Goal: Use online tool/utility: Utilize a website feature to perform a specific function

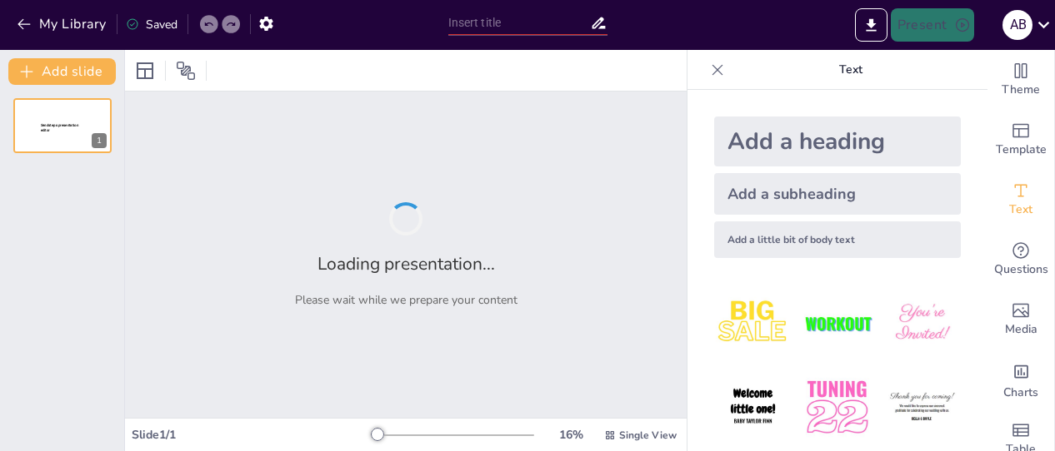
type input "Conductividad Eléctrica en Materiales Cerámicos: Teoría y Aplicaciones"
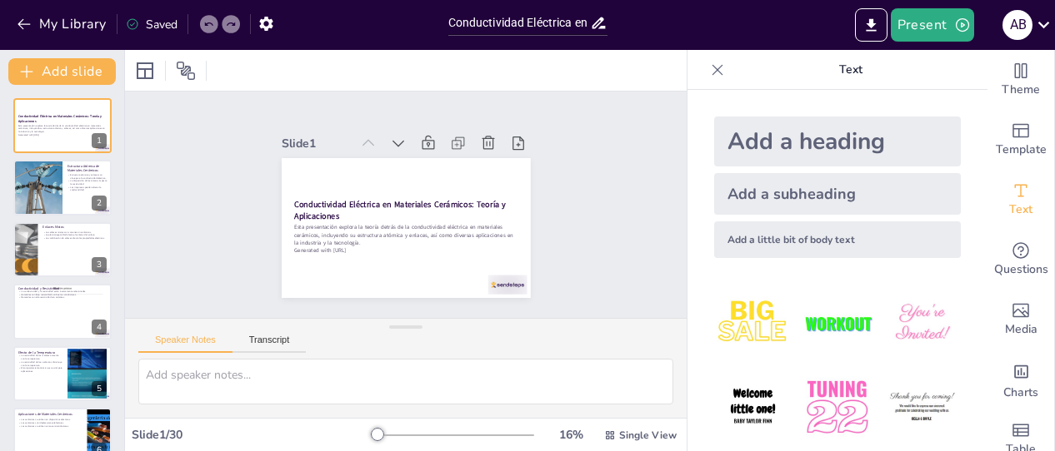
checkbox input "true"
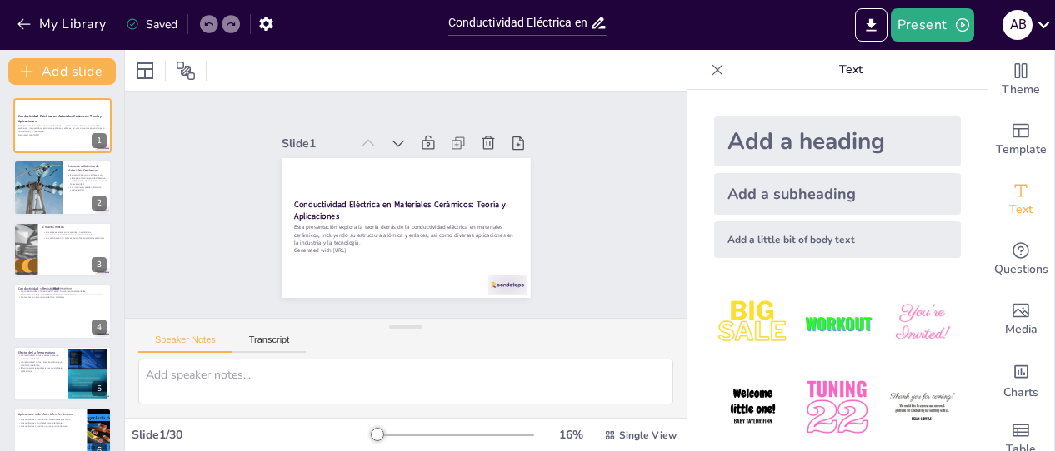
checkbox input "true"
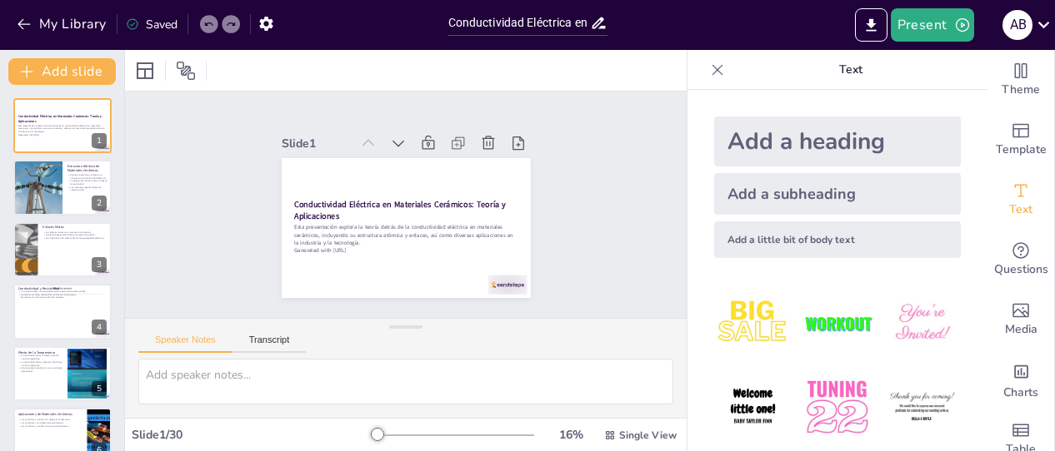
checkbox input "true"
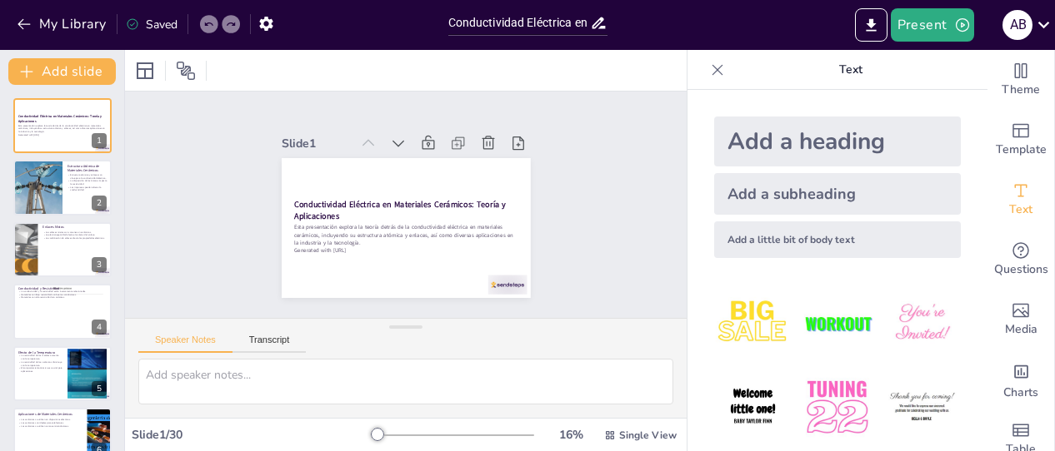
checkbox input "true"
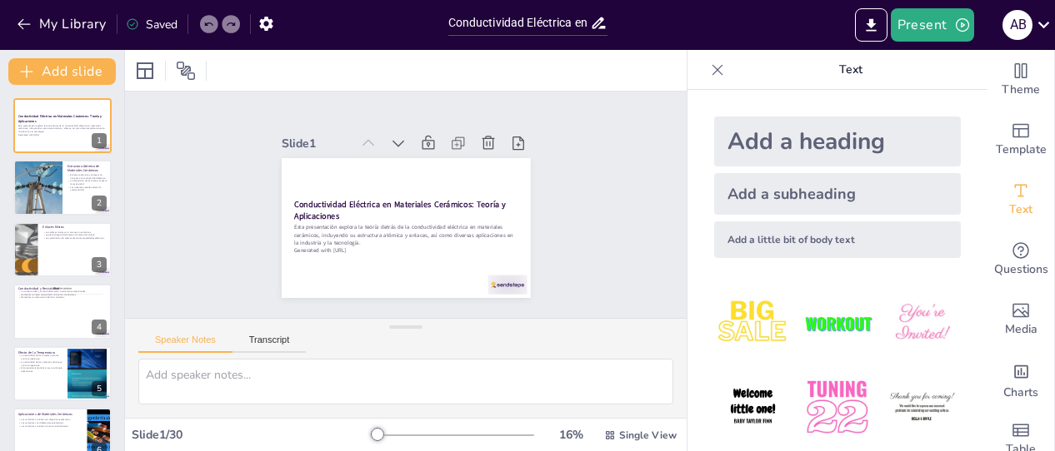
checkbox input "true"
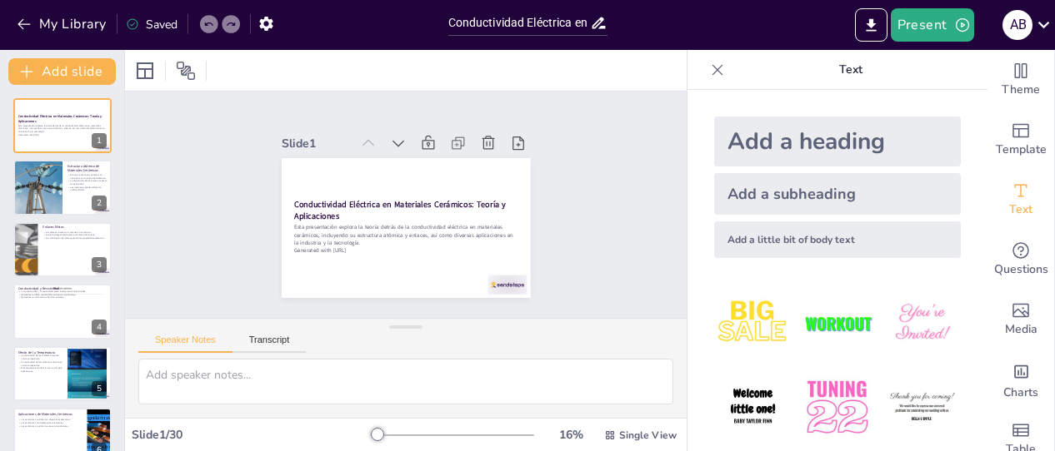
checkbox input "true"
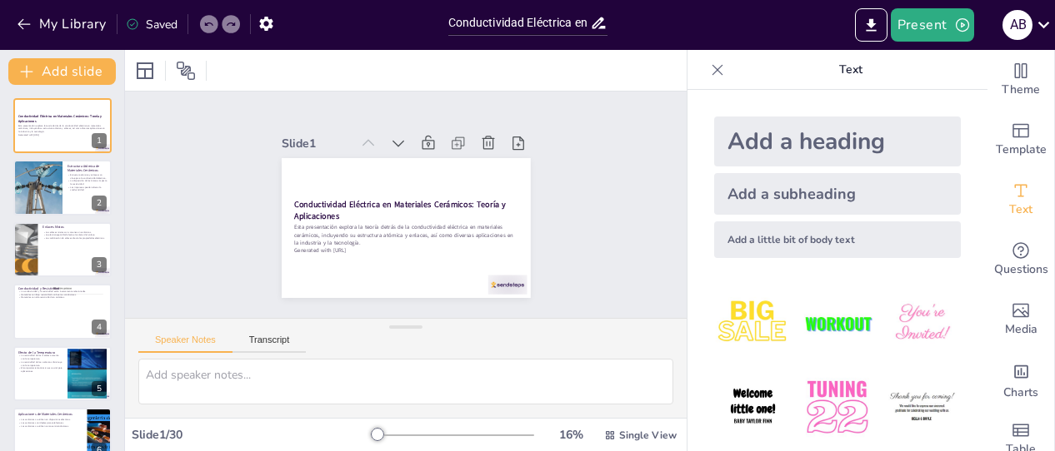
checkbox input "true"
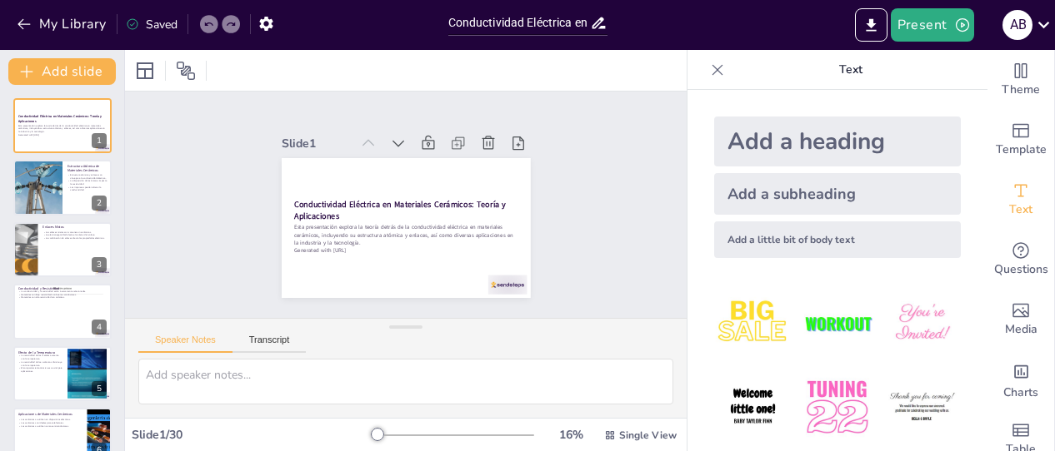
checkbox input "true"
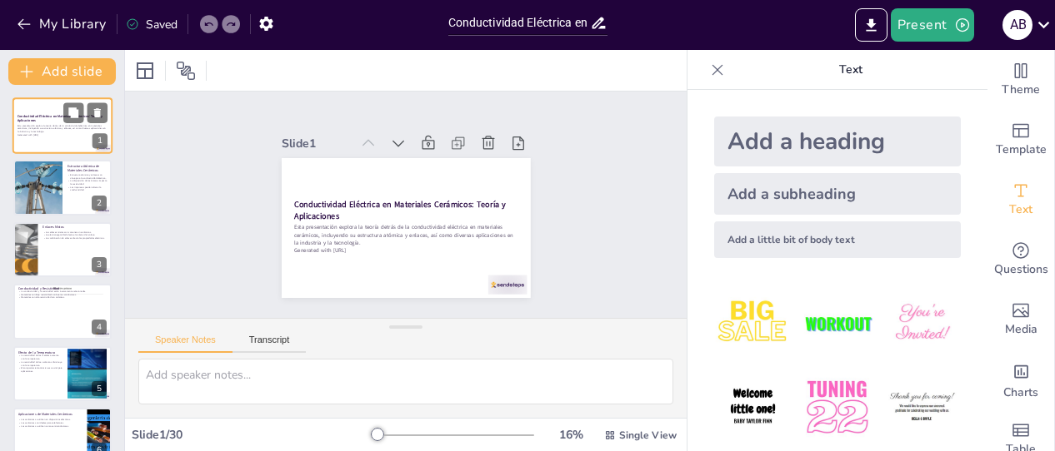
checkbox input "true"
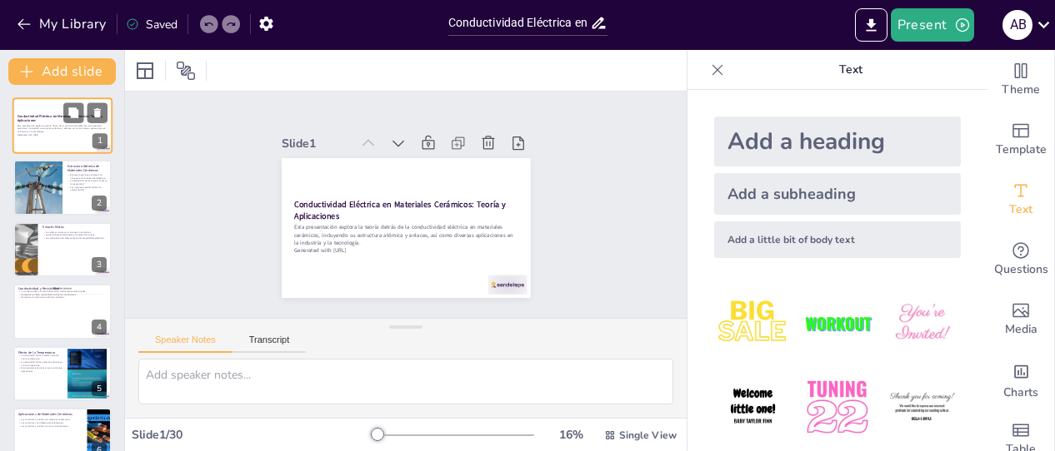
checkbox input "true"
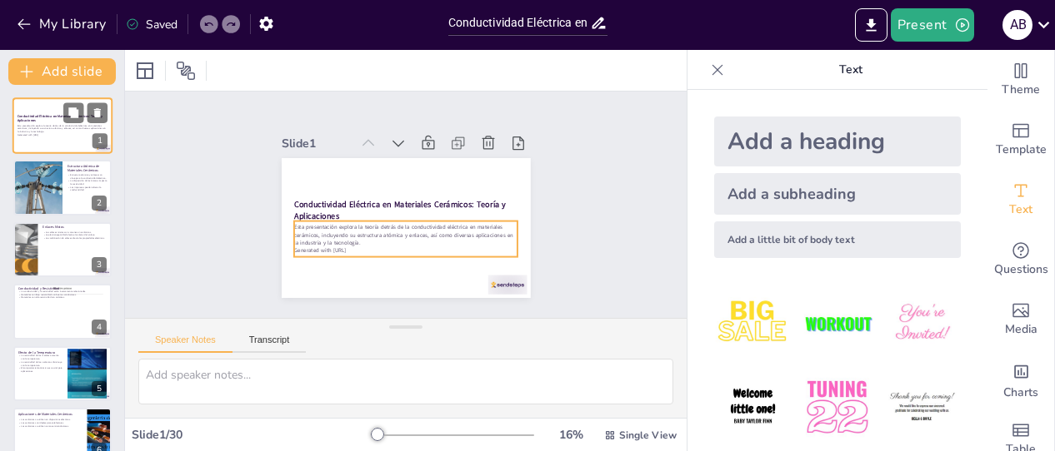
checkbox input "true"
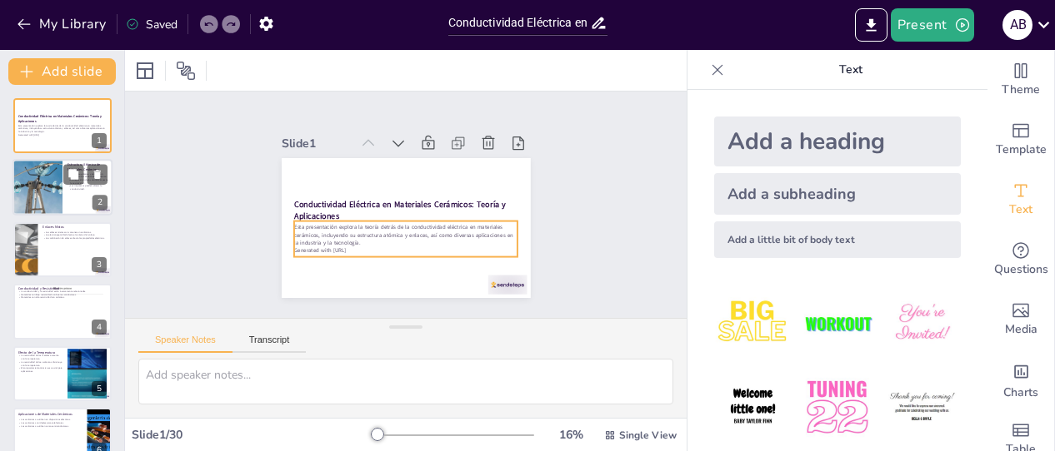
checkbox input "true"
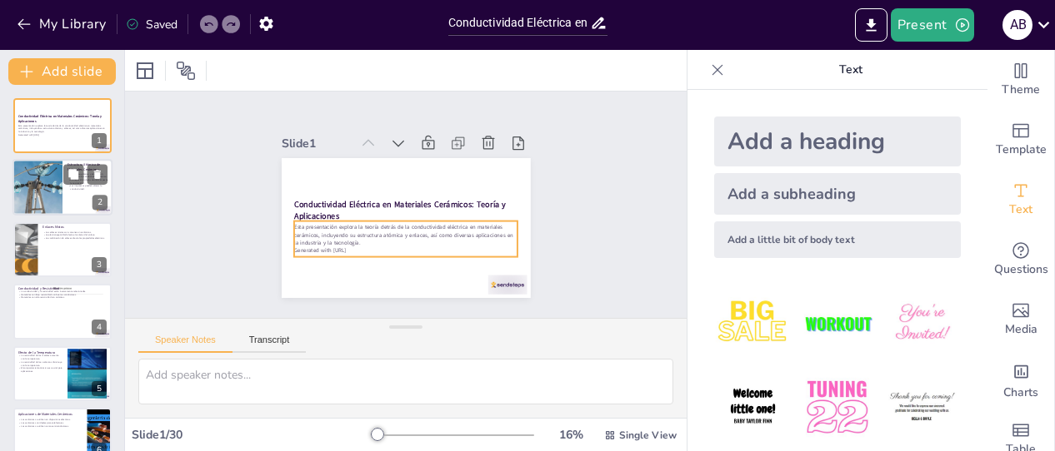
checkbox input "true"
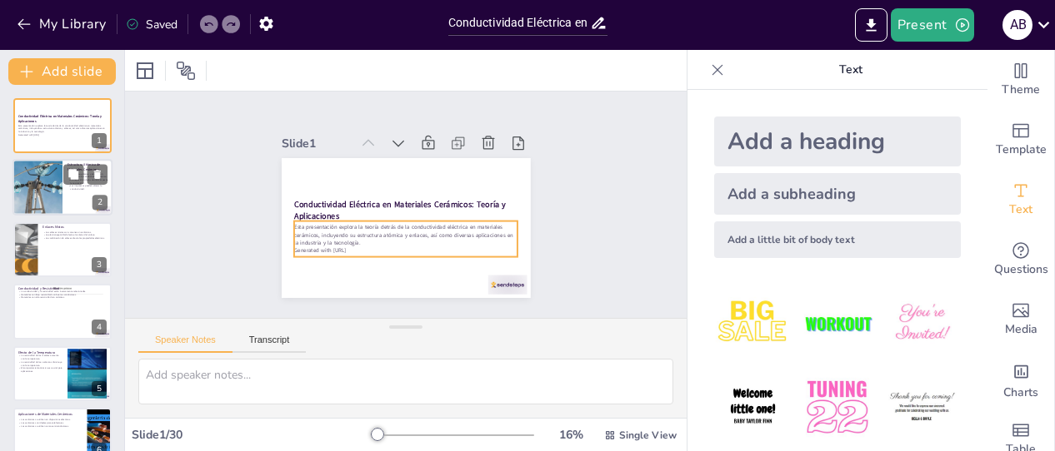
checkbox input "true"
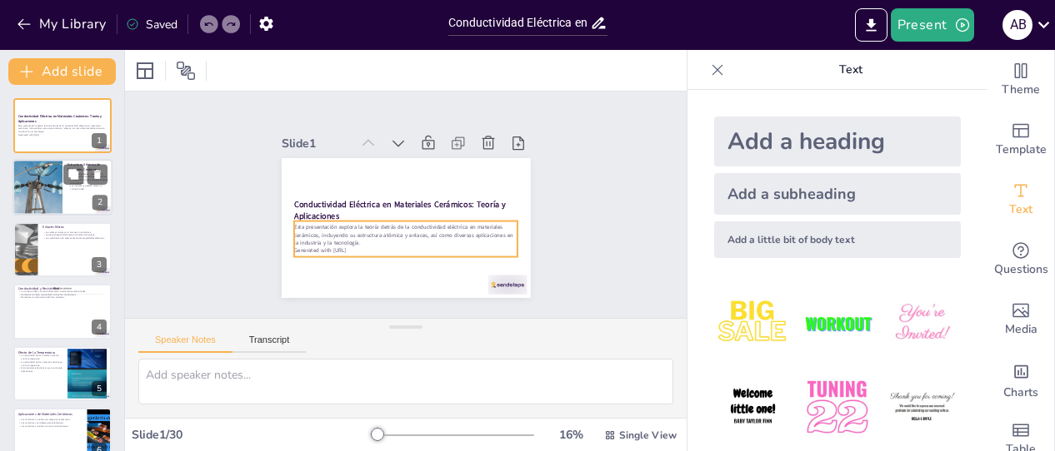
checkbox input "true"
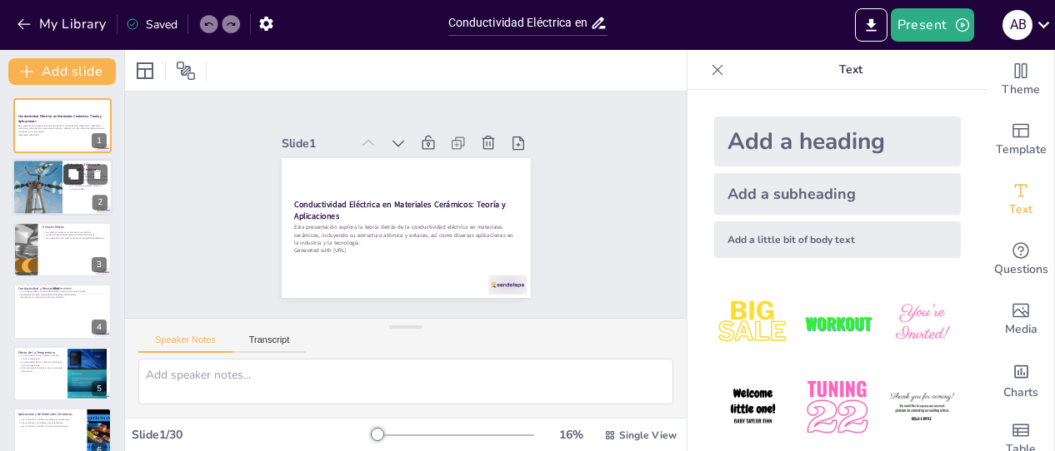
checkbox input "true"
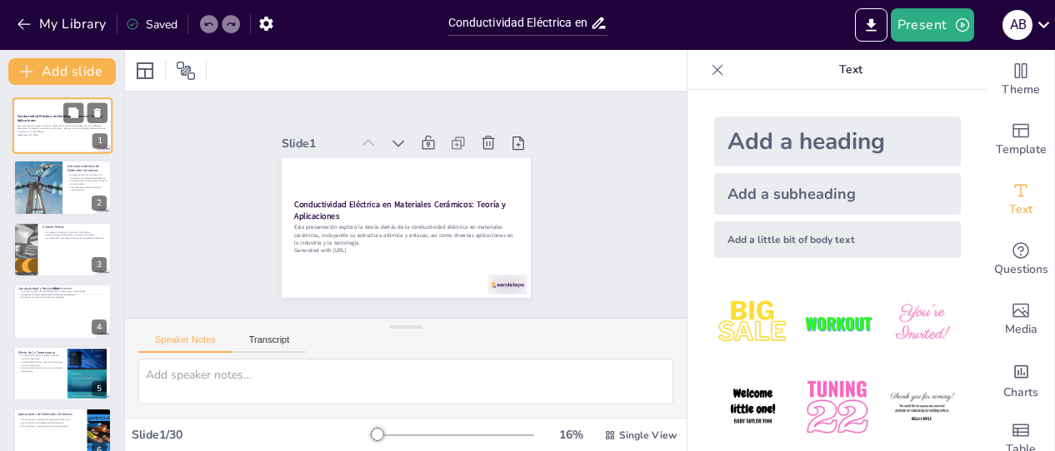
checkbox input "true"
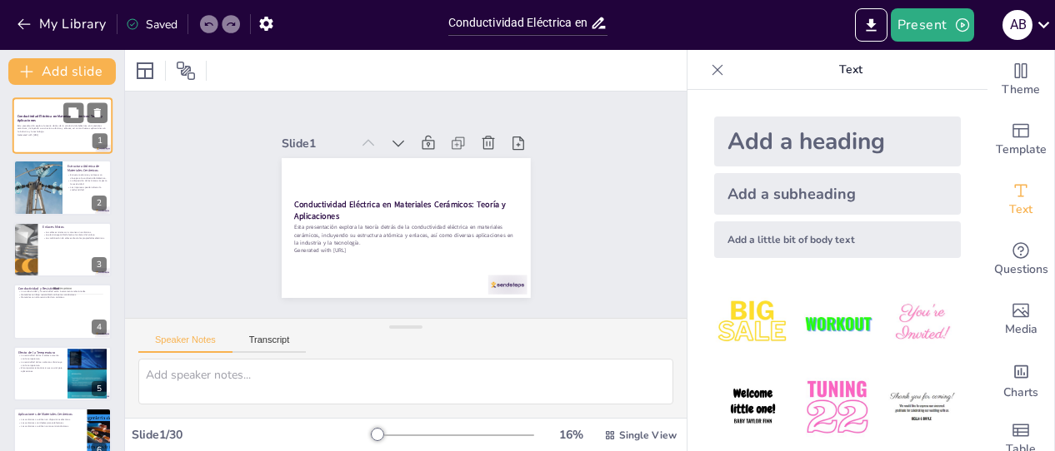
checkbox input "true"
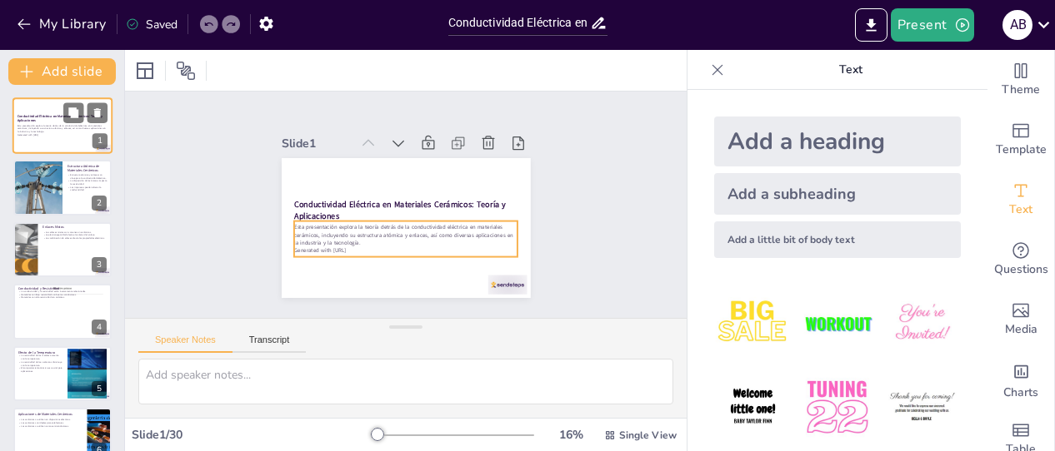
checkbox input "true"
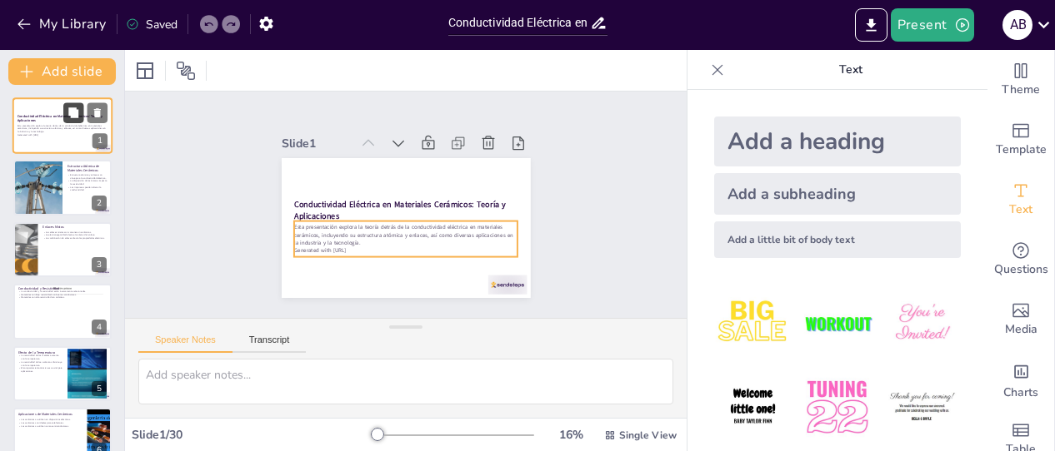
checkbox input "true"
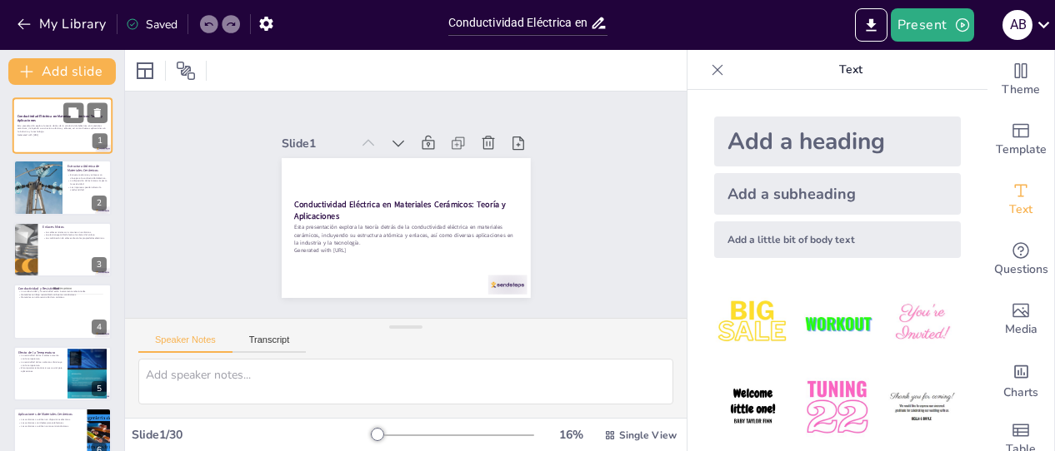
checkbox input "true"
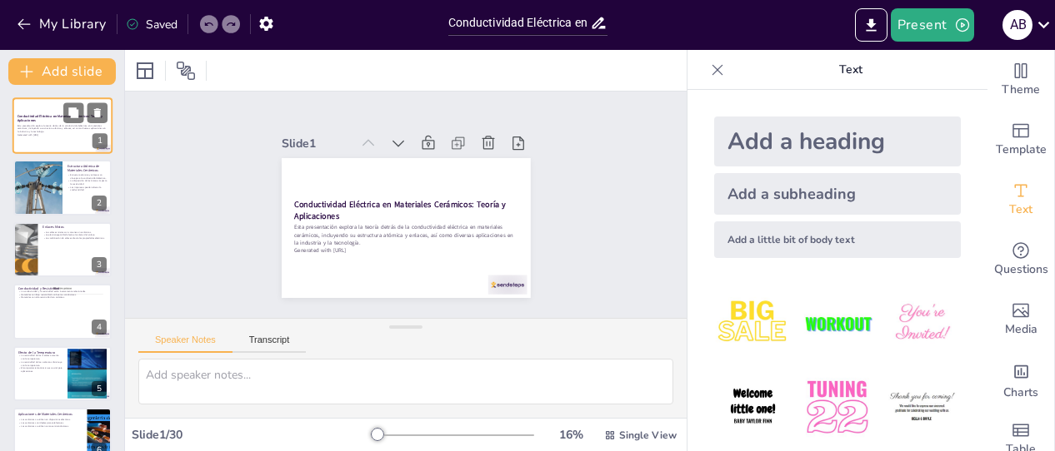
checkbox input "true"
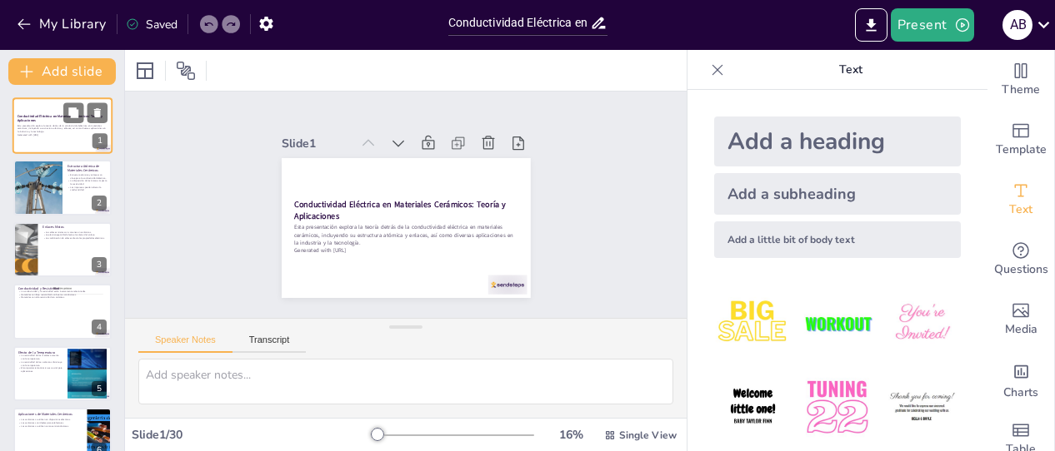
checkbox input "true"
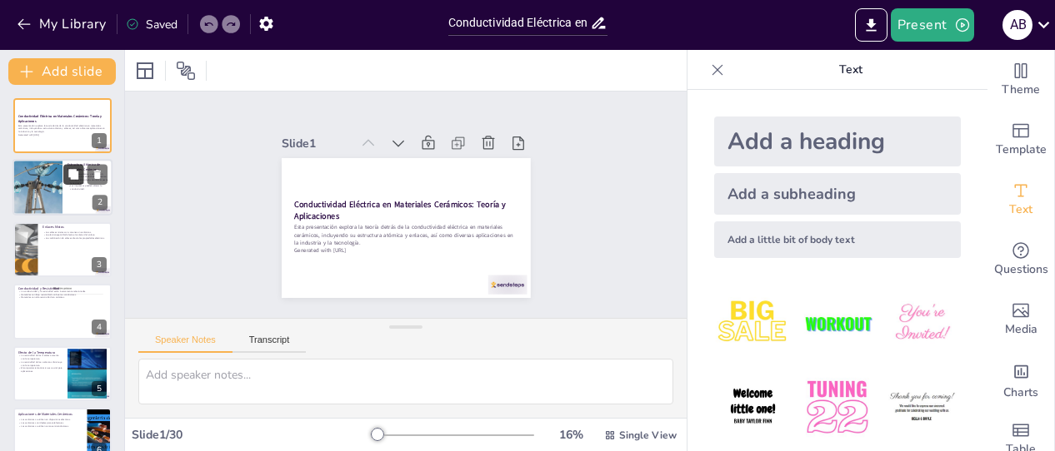
click at [81, 176] on button at bounding box center [73, 175] width 20 height 20
type textarea "La estructura atómica de los cerámicos, con sus enlaces iónicos y covalentes, e…"
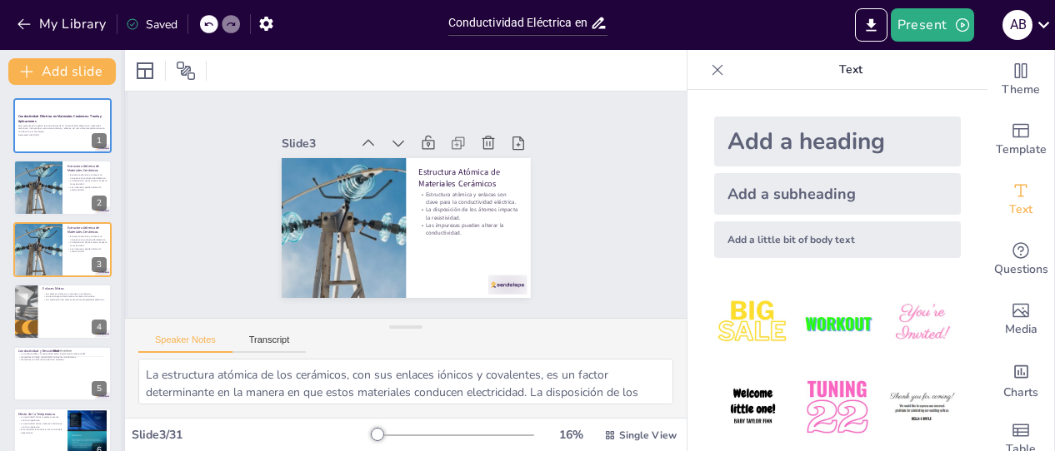
checkbox input "true"
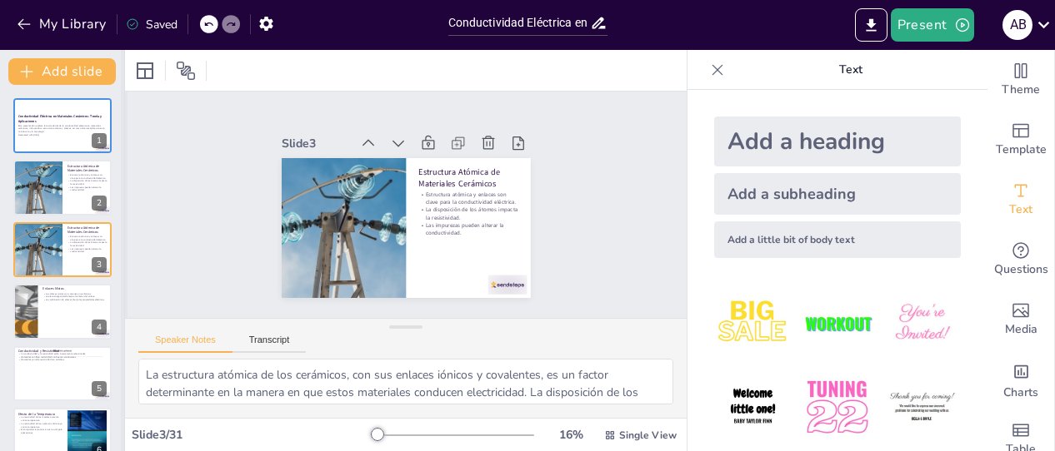
checkbox input "true"
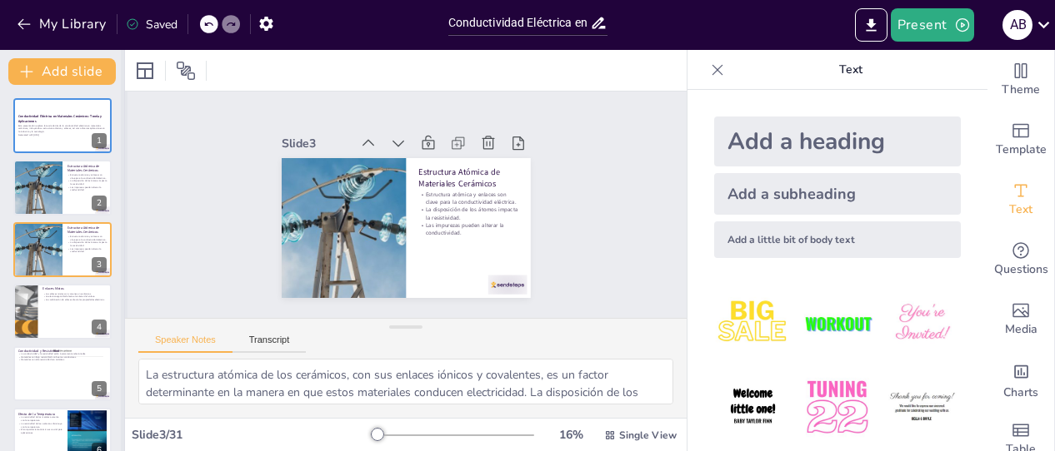
checkbox input "true"
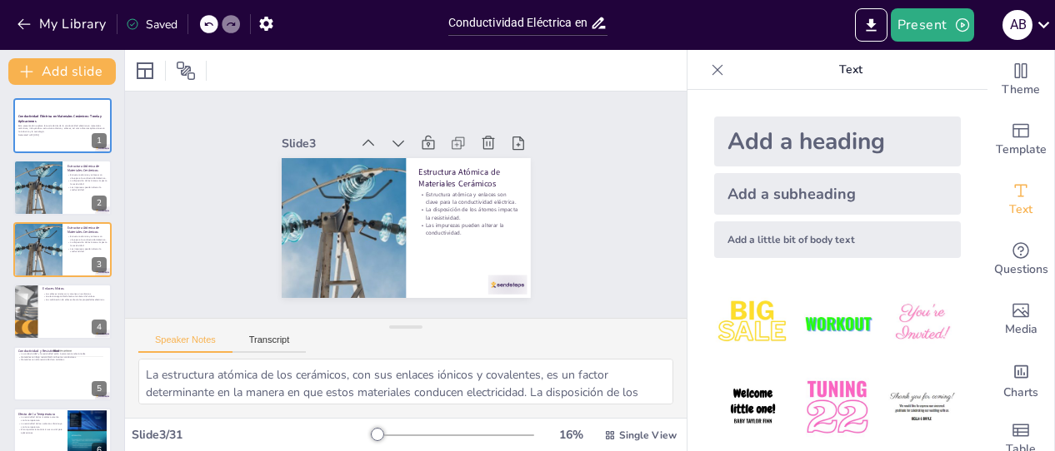
checkbox input "true"
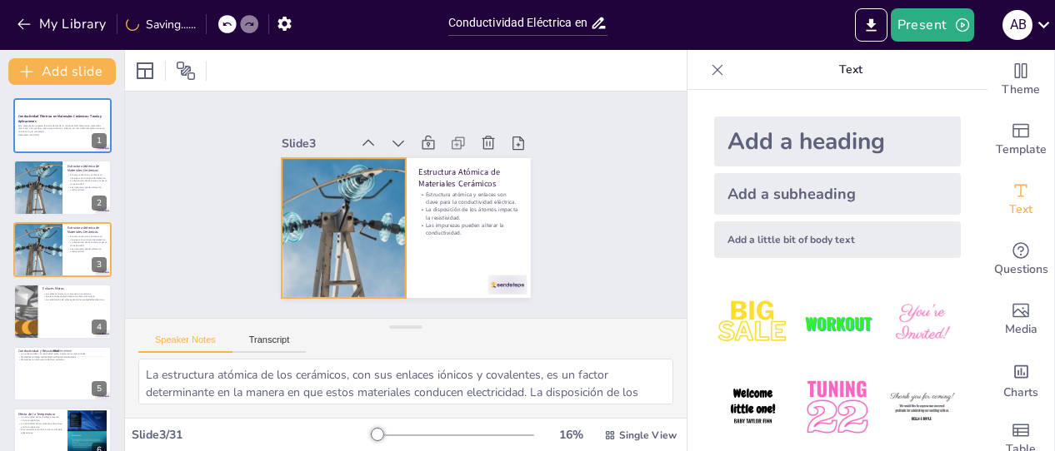
checkbox input "true"
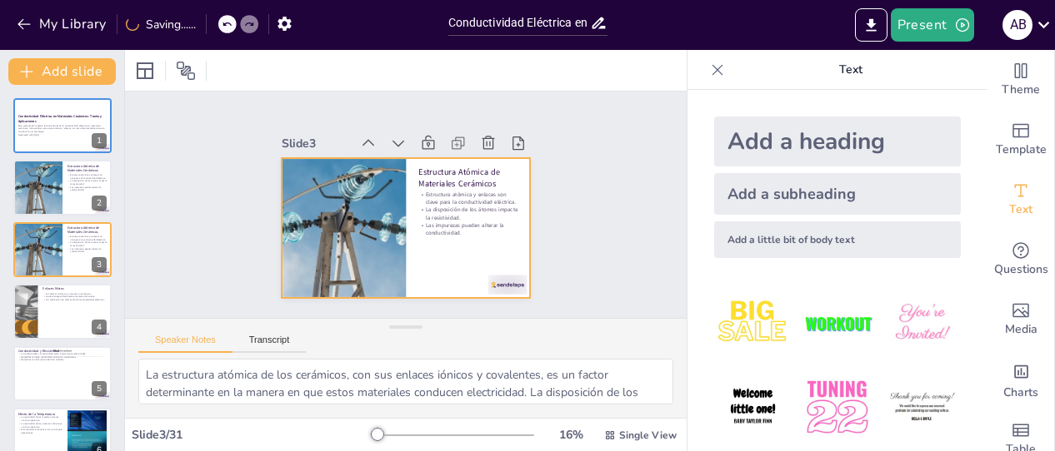
checkbox input "true"
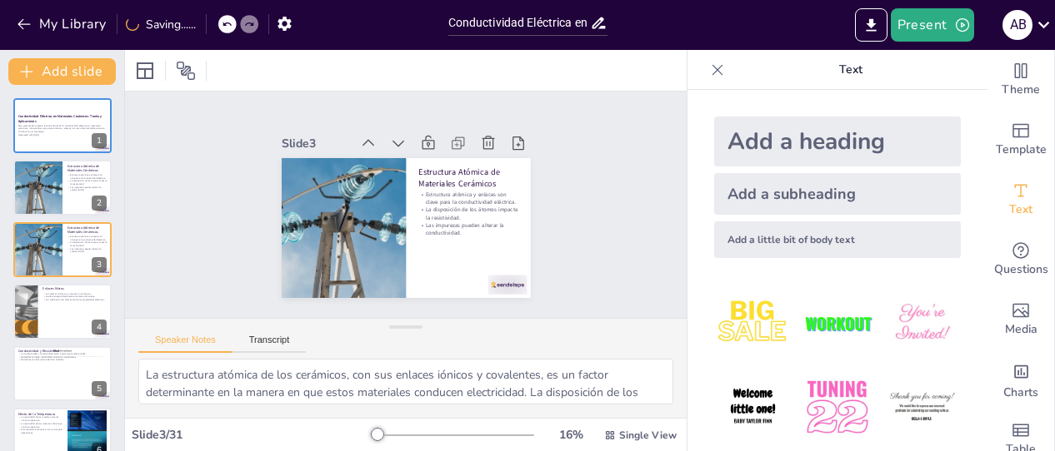
checkbox input "true"
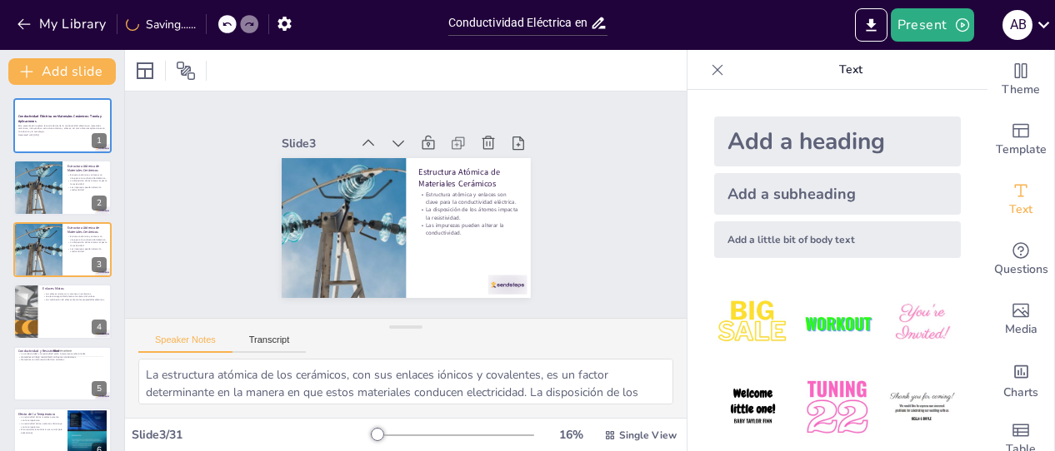
checkbox input "true"
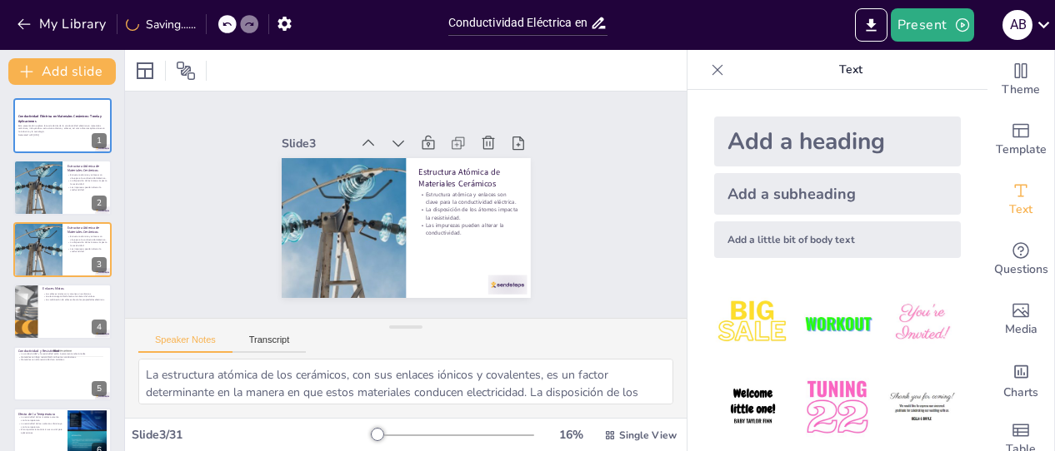
checkbox input "true"
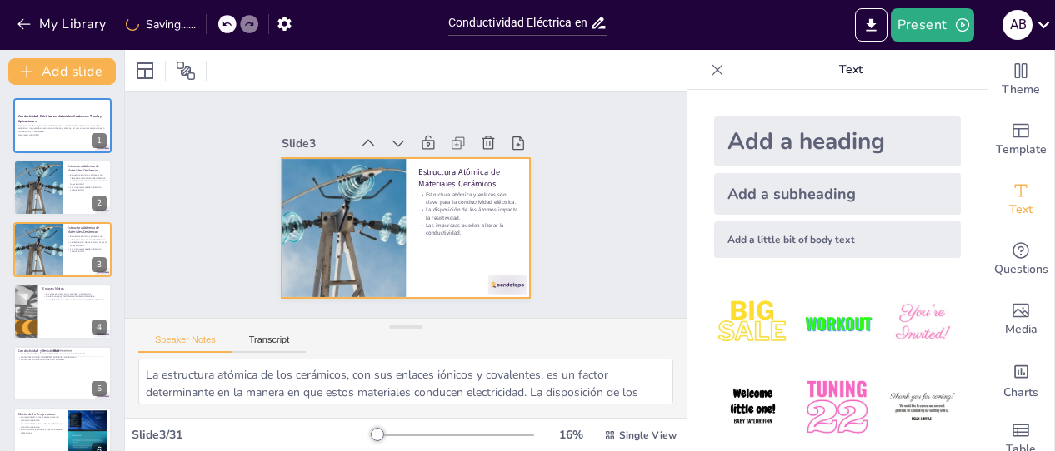
checkbox input "true"
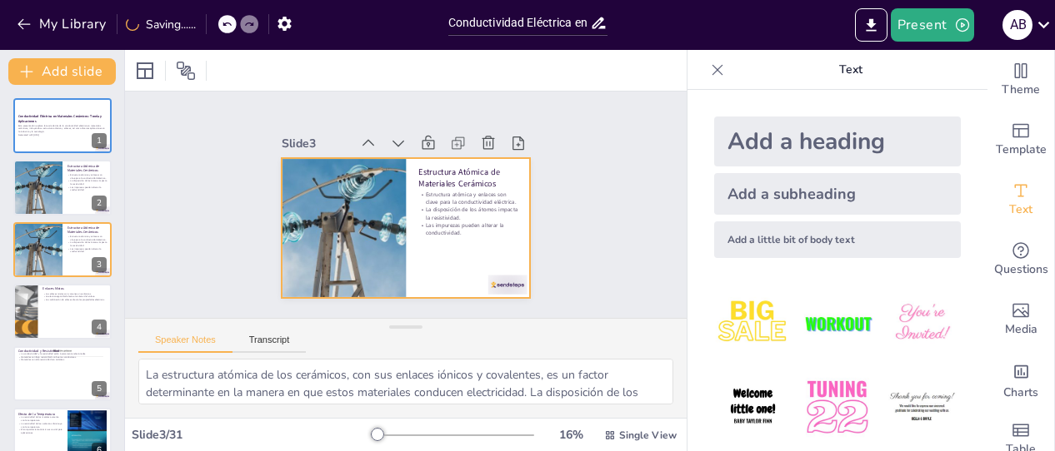
checkbox input "true"
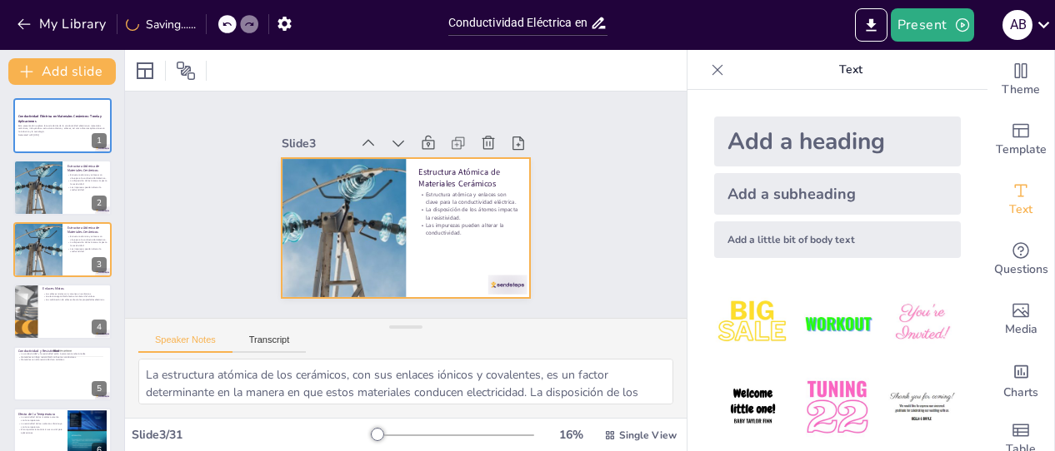
checkbox input "true"
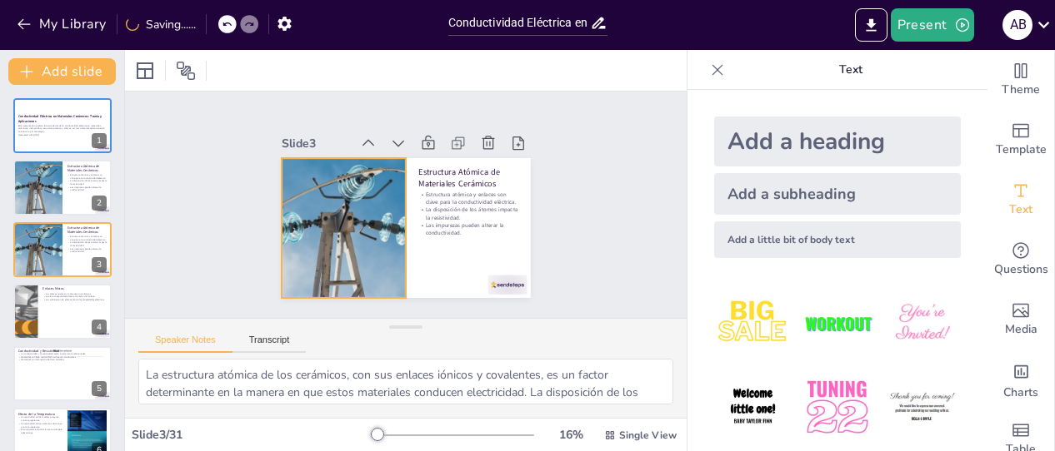
checkbox input "true"
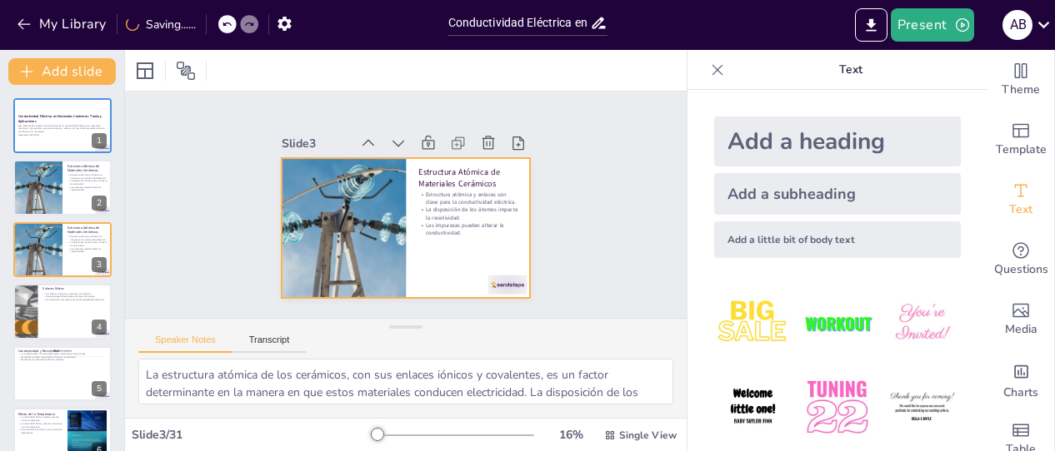
checkbox input "true"
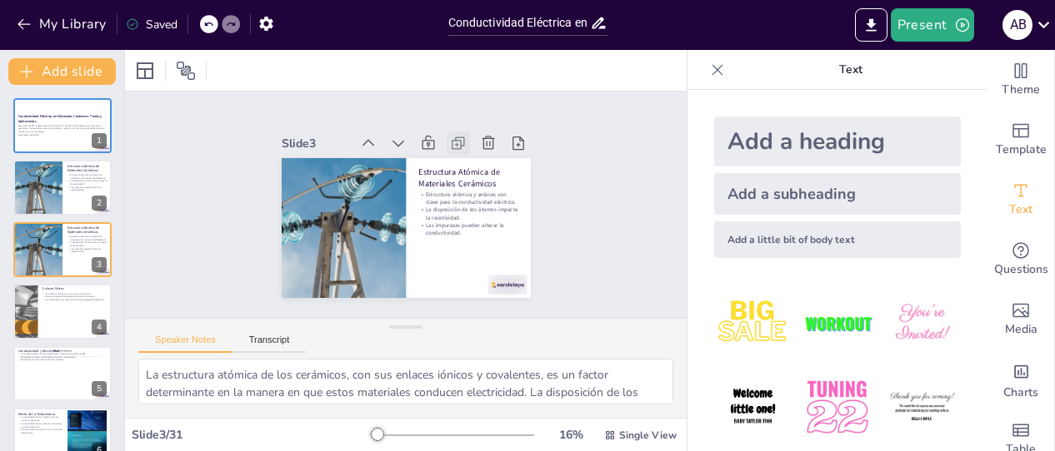
click at [363, 269] on icon at bounding box center [358, 273] width 9 height 9
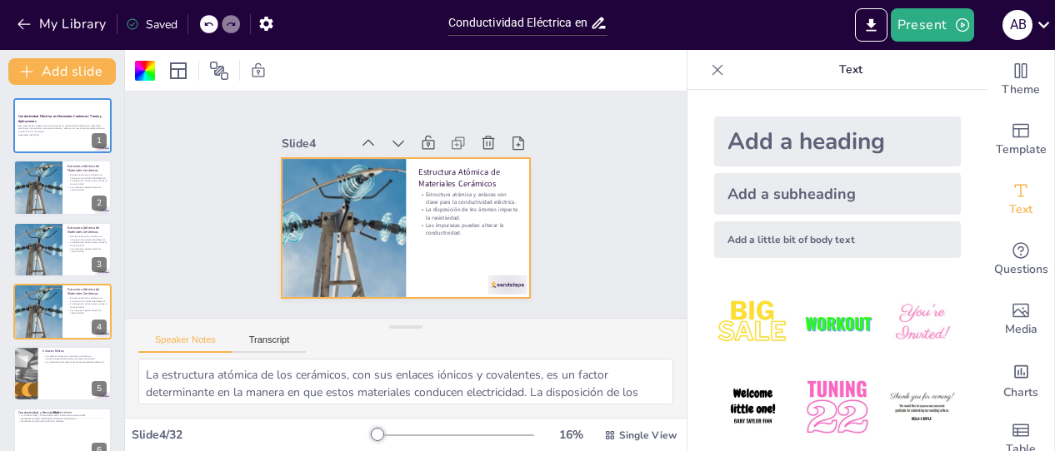
click at [451, 267] on icon at bounding box center [456, 272] width 10 height 10
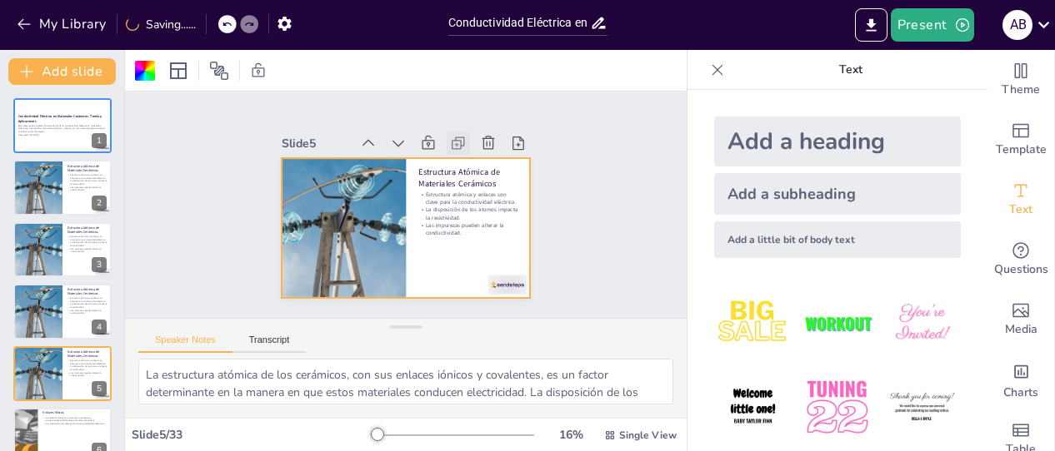
click at [337, 187] on icon at bounding box center [324, 198] width 23 height 23
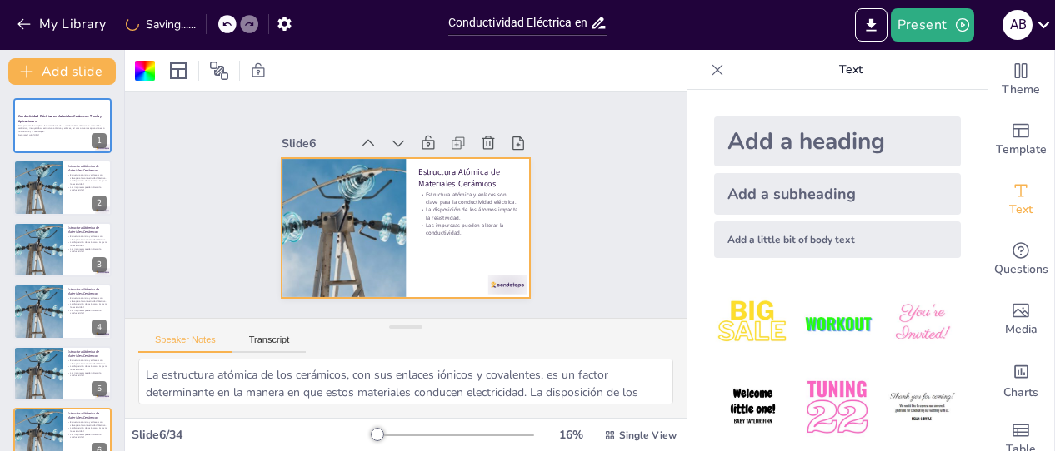
click at [338, 212] on icon at bounding box center [326, 223] width 23 height 23
checkbox input "true"
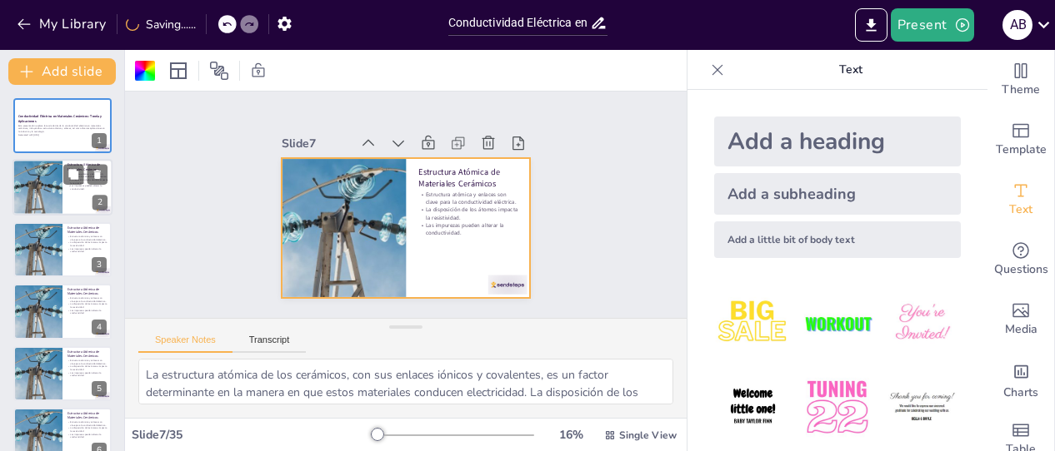
checkbox input "true"
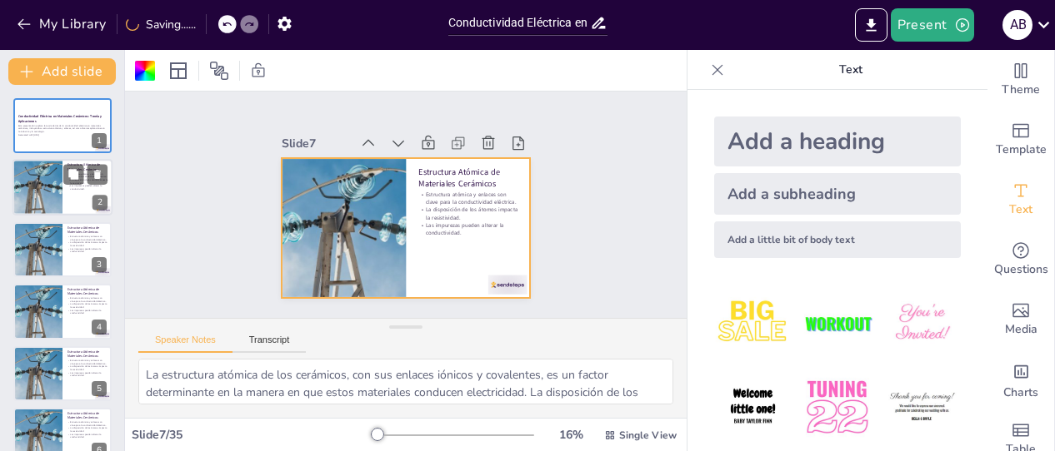
checkbox input "true"
click at [45, 189] on div at bounding box center [37, 188] width 112 height 57
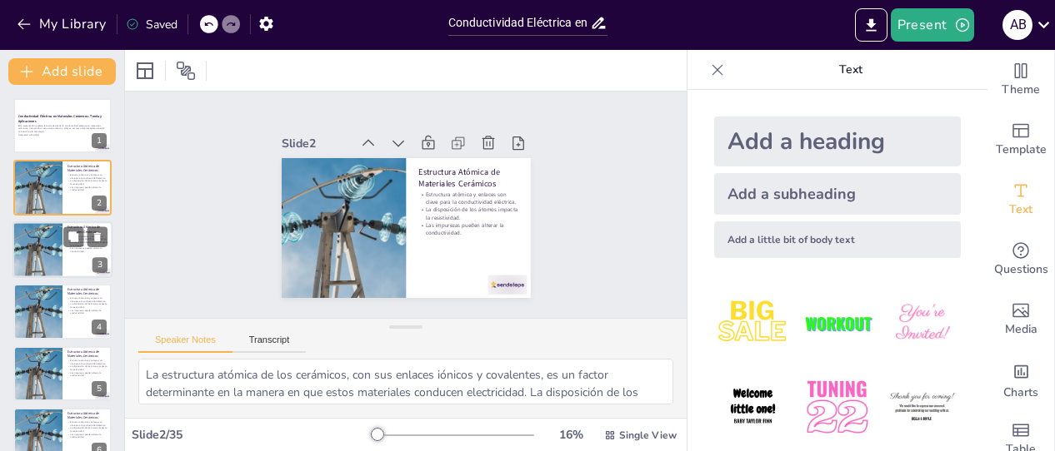
click at [68, 257] on div at bounding box center [62, 250] width 100 height 57
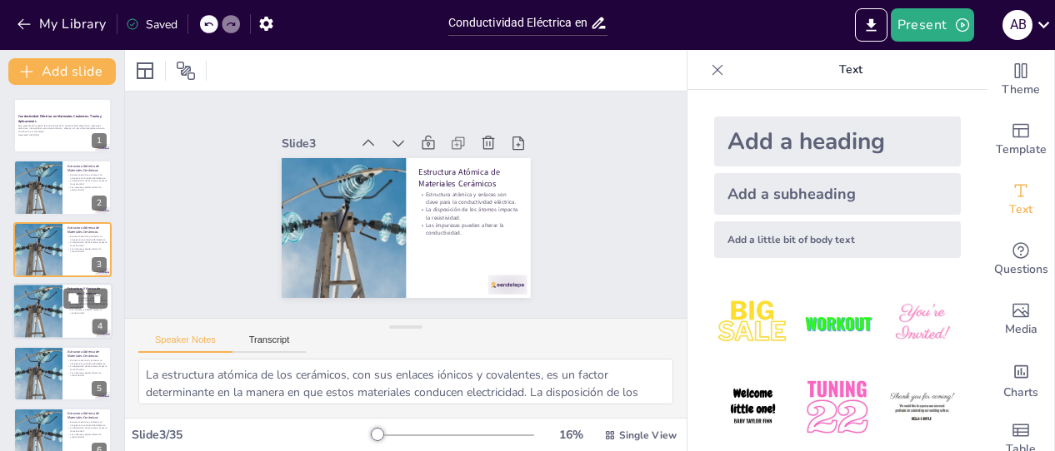
click at [72, 311] on p "Las impurezas pueden alterar la conductividad." at bounding box center [87, 312] width 40 height 6
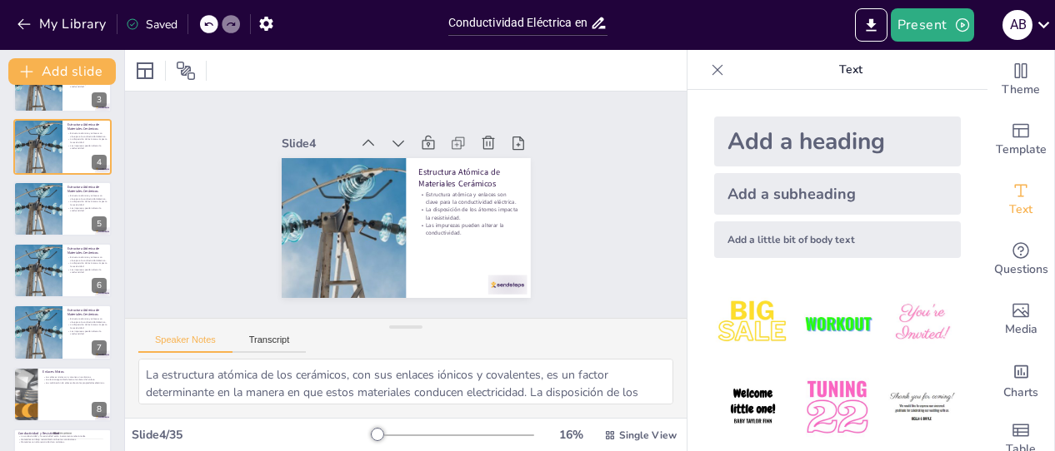
scroll to position [177, 0]
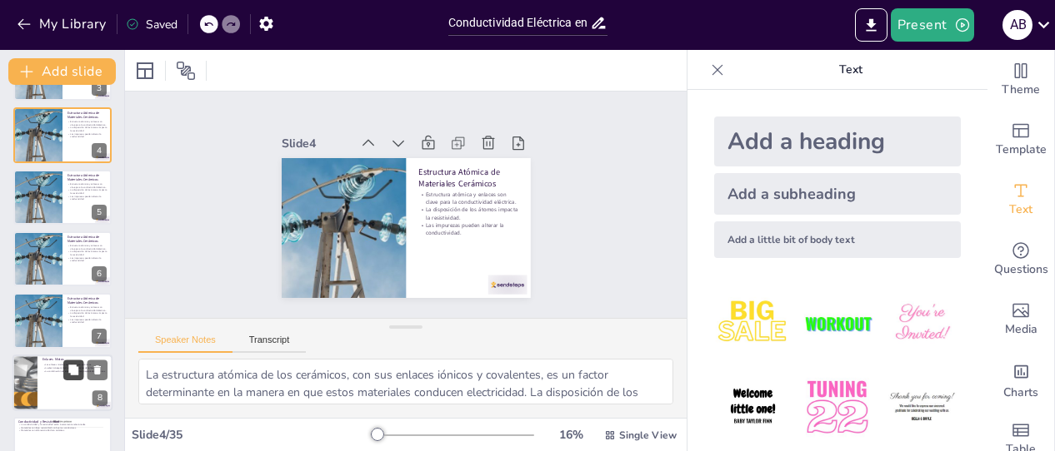
click at [67, 379] on button at bounding box center [73, 370] width 20 height 20
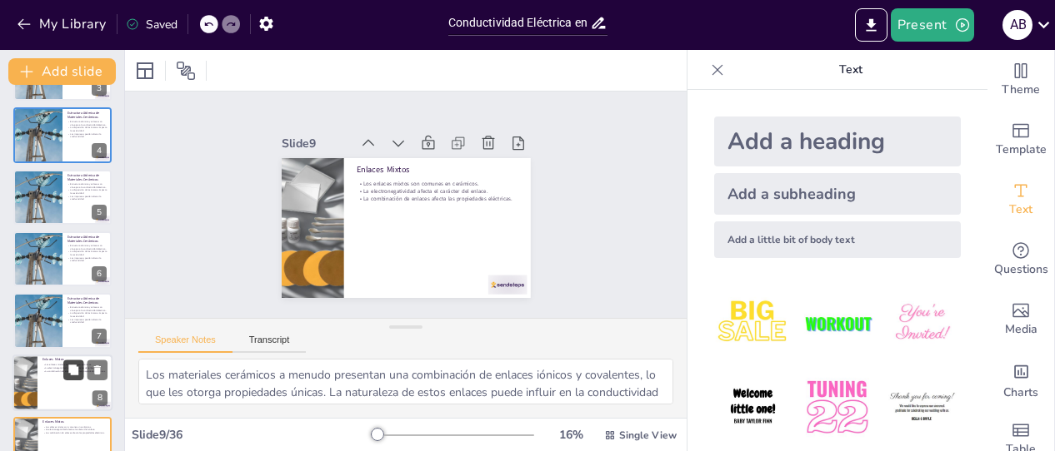
scroll to position [353, 0]
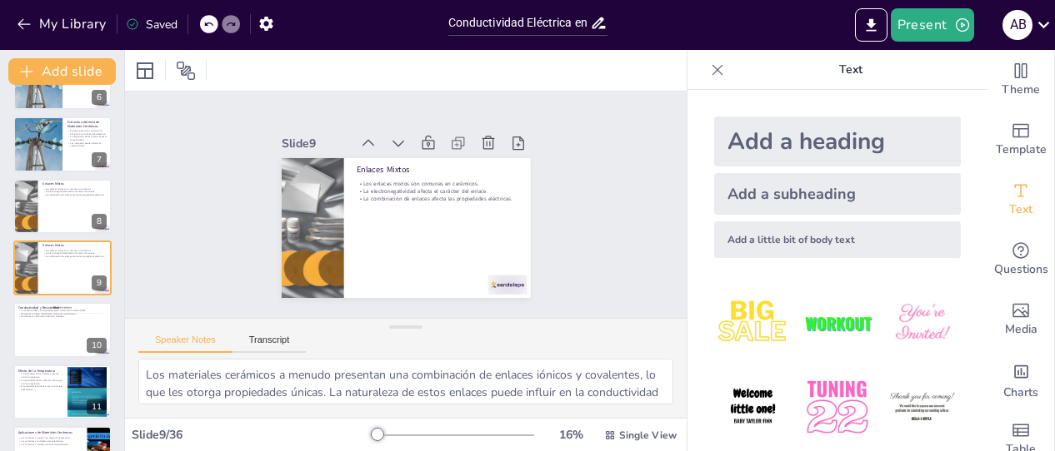
click at [712, 71] on icon at bounding box center [717, 69] width 11 height 11
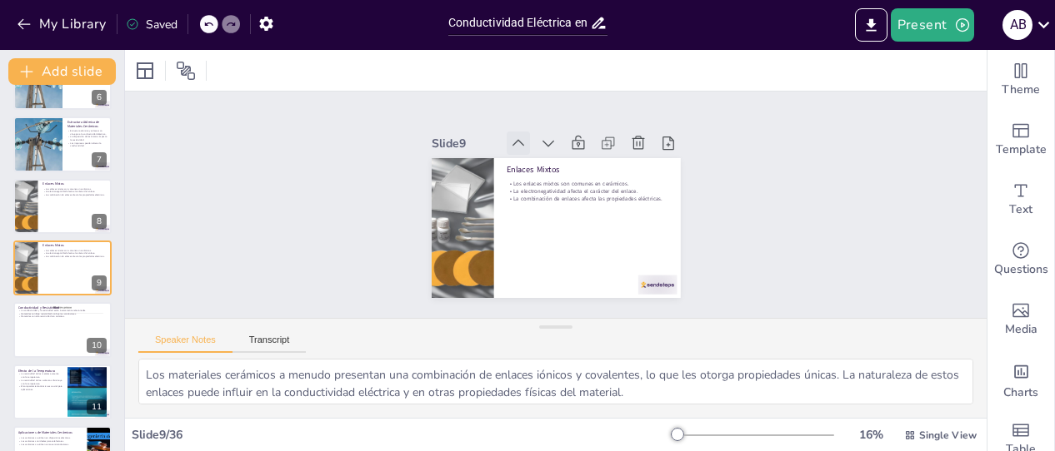
click at [586, 141] on icon at bounding box center [597, 146] width 22 height 22
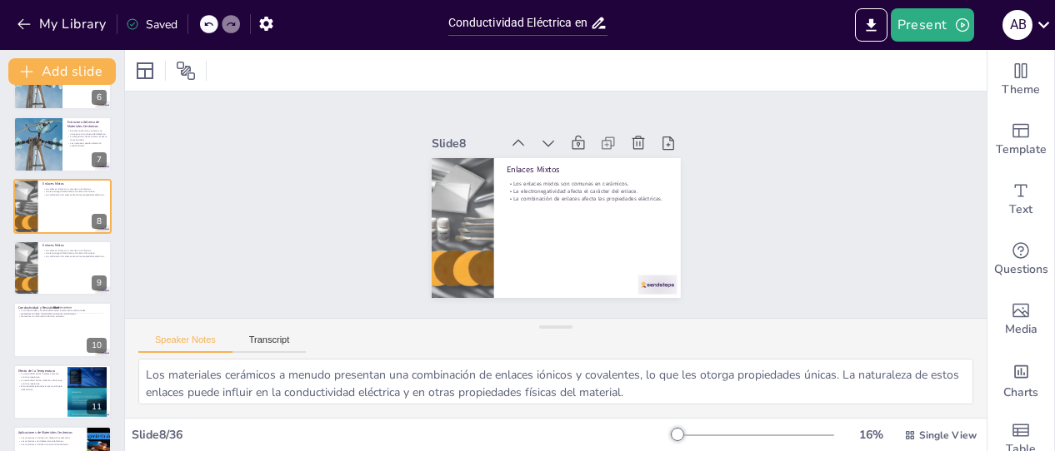
click at [604, 235] on icon at bounding box center [615, 246] width 22 height 22
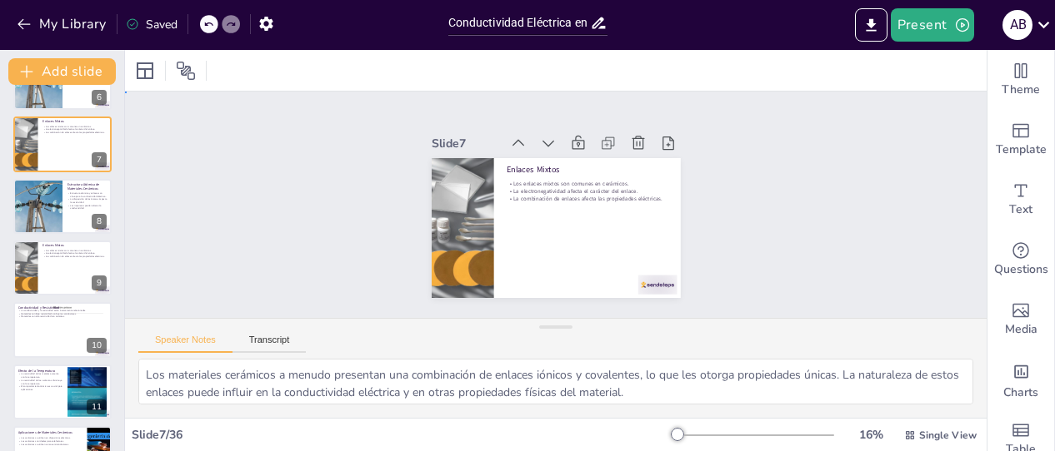
click at [727, 228] on div "Slide 1 Conductividad Eléctrica en Materiales Cerámicos: Teoría y Aplicaciones …" at bounding box center [556, 205] width 830 height 690
click at [728, 228] on div "Slide 1 Conductividad Eléctrica en Materiales Cerámicos: Teoría y Aplicaciones …" at bounding box center [555, 205] width 626 height 860
click at [468, 279] on icon at bounding box center [458, 289] width 20 height 20
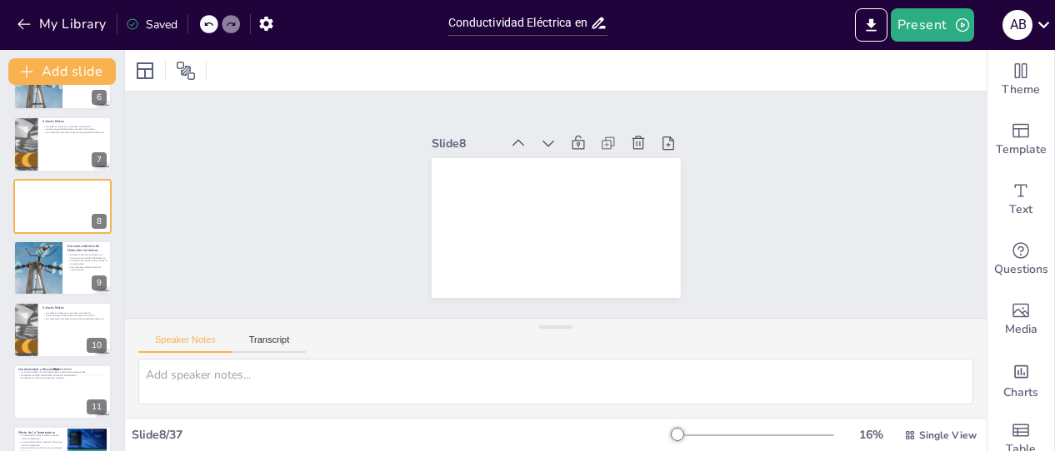
click at [576, 322] on icon at bounding box center [566, 333] width 22 height 22
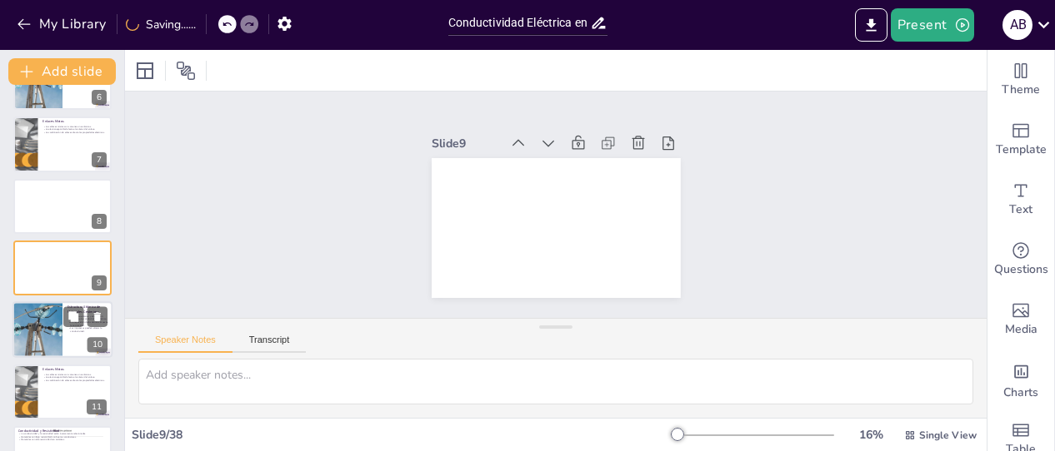
click at [58, 333] on div at bounding box center [37, 330] width 112 height 57
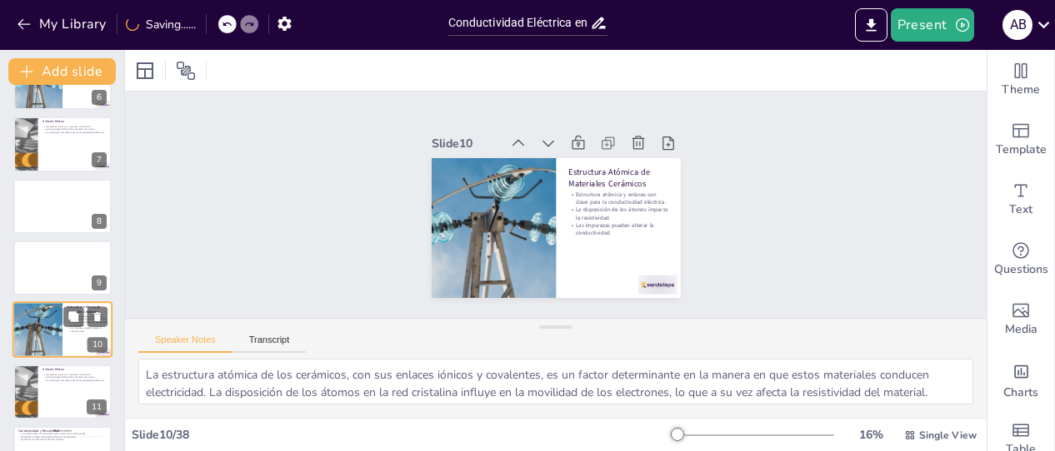
scroll to position [415, 0]
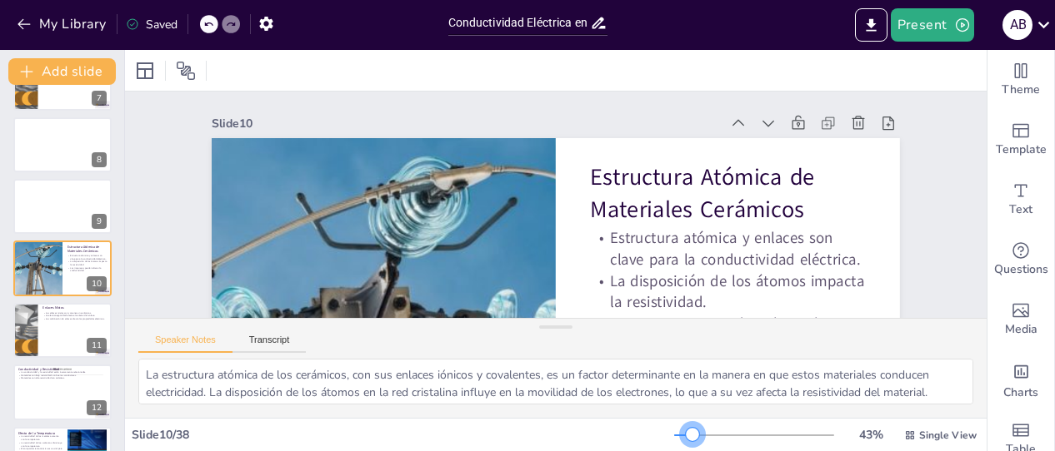
drag, startPoint x: 663, startPoint y: 433, endPoint x: 681, endPoint y: 431, distance: 18.4
click at [686, 431] on div at bounding box center [692, 434] width 13 height 13
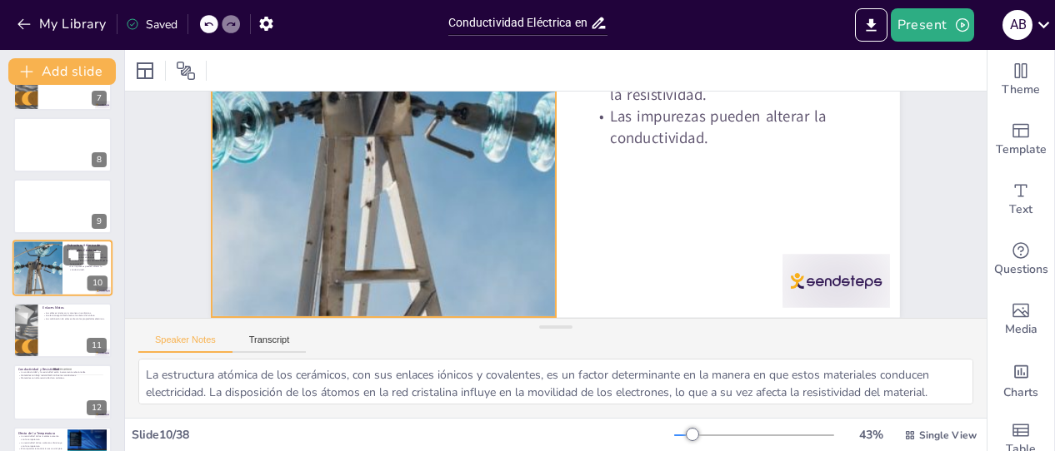
scroll to position [220, 0]
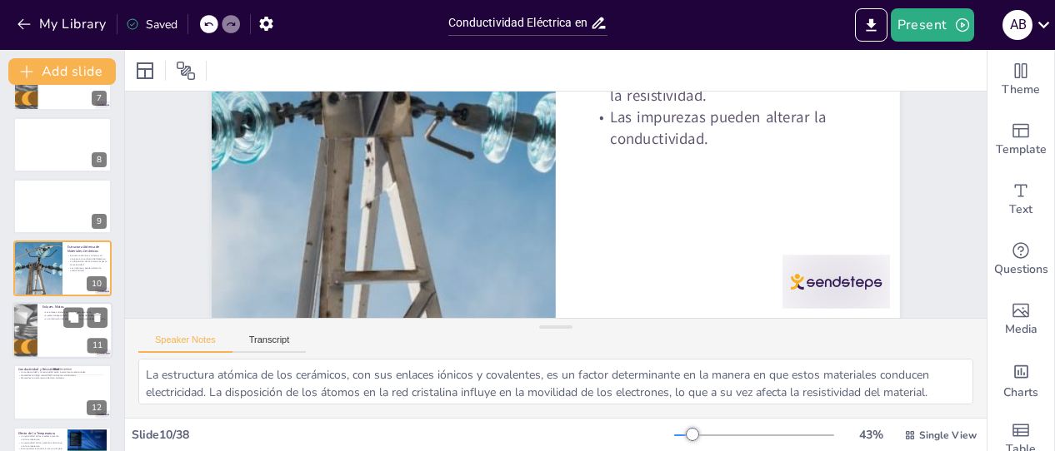
click at [67, 331] on div at bounding box center [62, 330] width 100 height 57
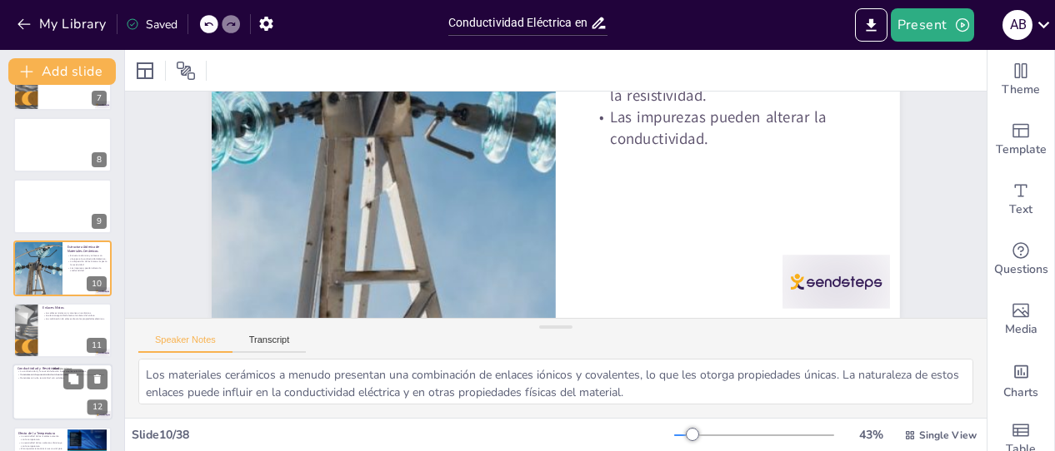
scroll to position [15, 0]
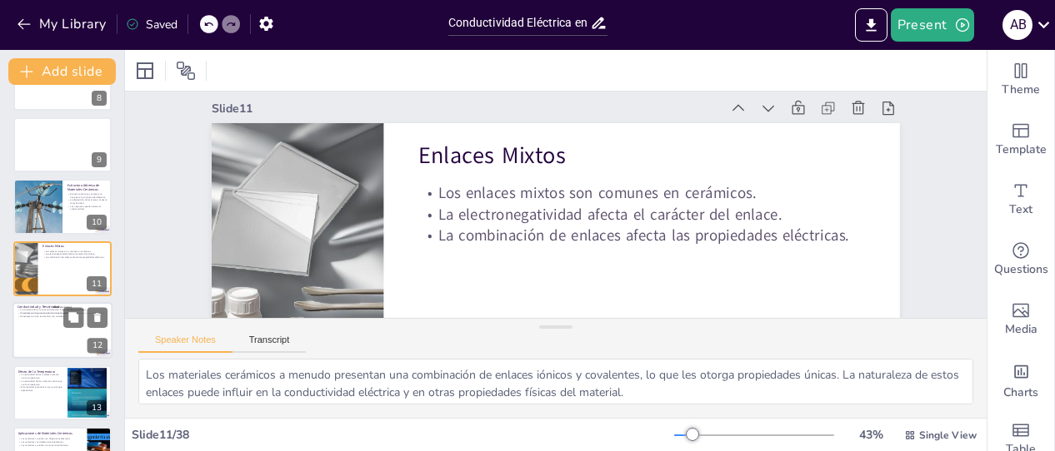
click at [62, 334] on div at bounding box center [62, 330] width 100 height 57
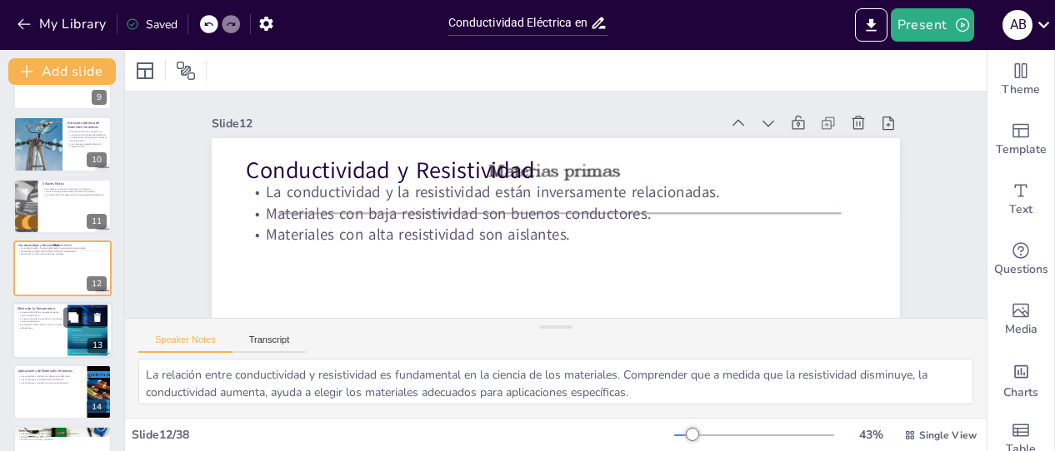
click at [39, 335] on div at bounding box center [62, 330] width 100 height 57
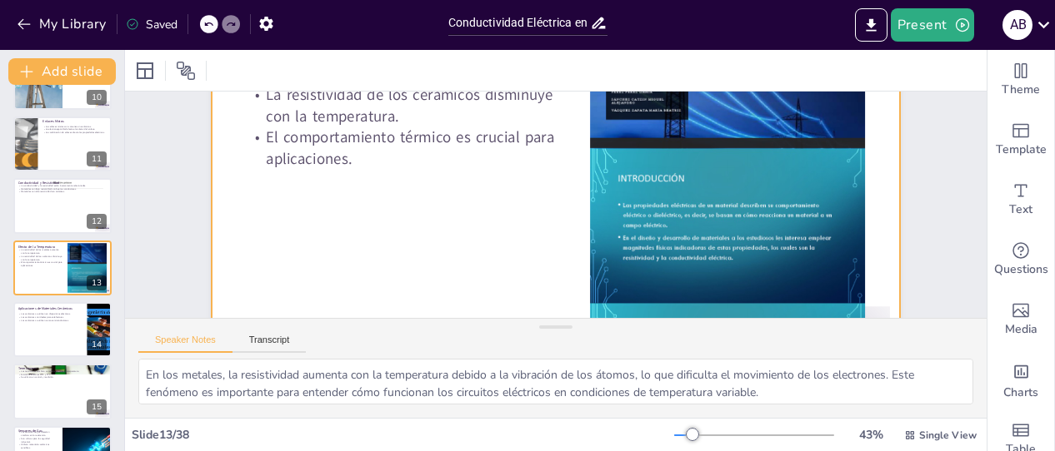
scroll to position [167, 0]
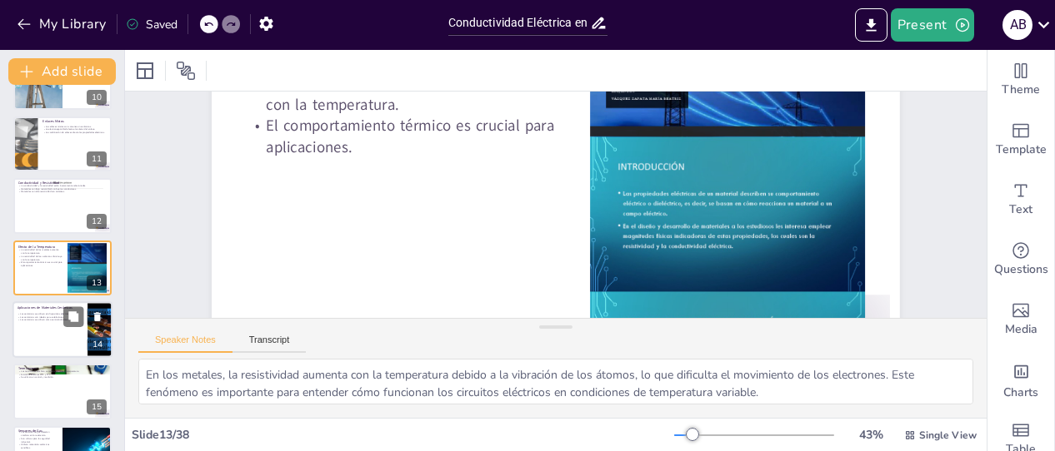
click at [48, 332] on div at bounding box center [62, 330] width 100 height 57
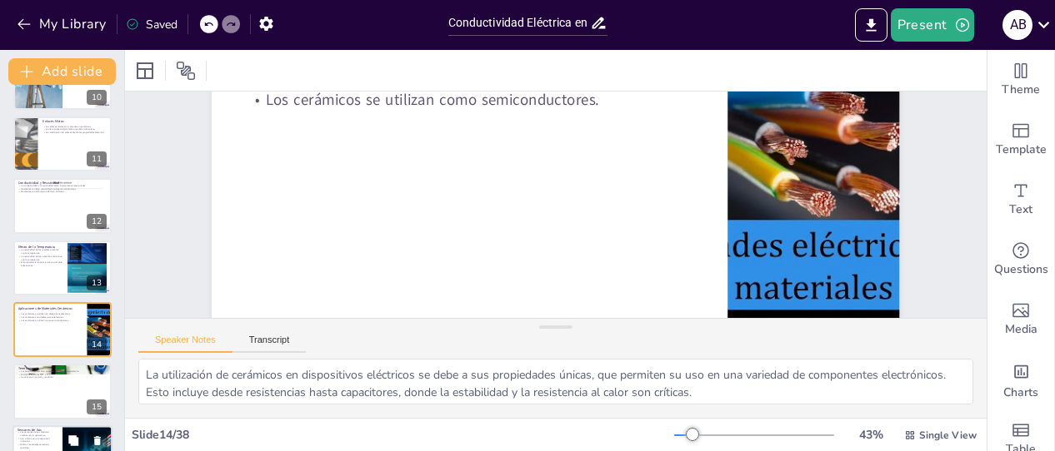
scroll to position [0, 0]
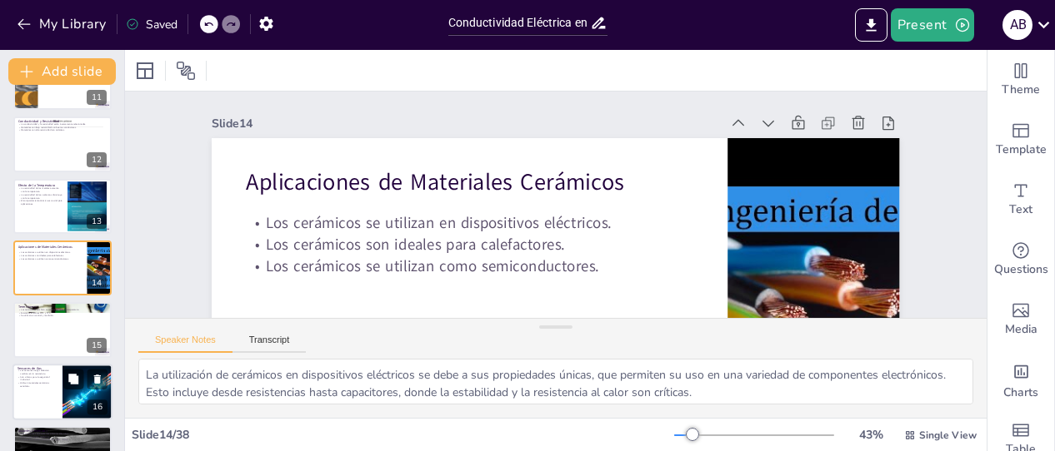
click at [42, 402] on div at bounding box center [62, 392] width 100 height 57
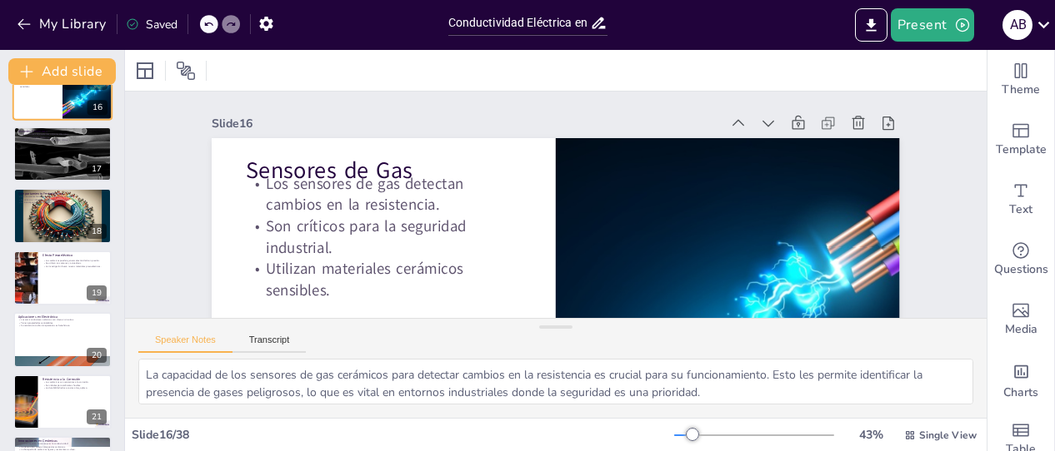
scroll to position [1119, 0]
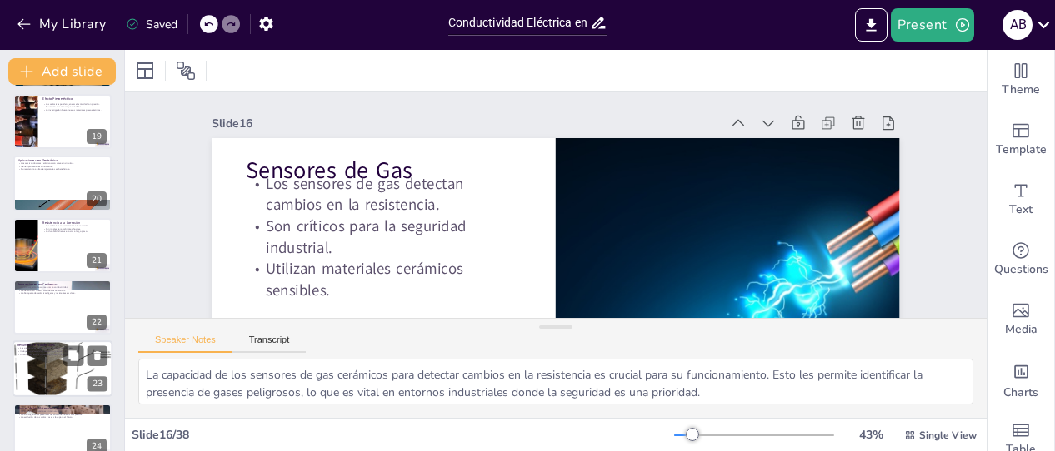
click at [46, 368] on div at bounding box center [62, 369] width 100 height 77
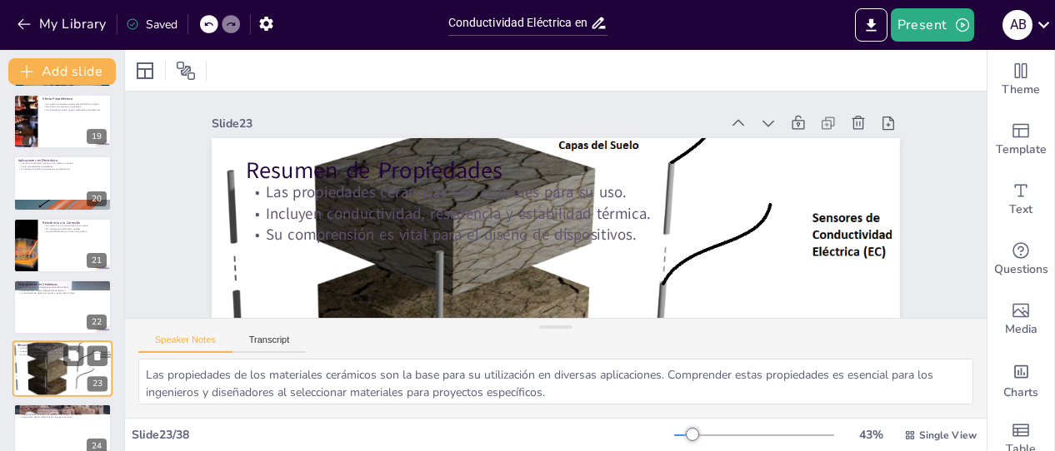
scroll to position [1220, 0]
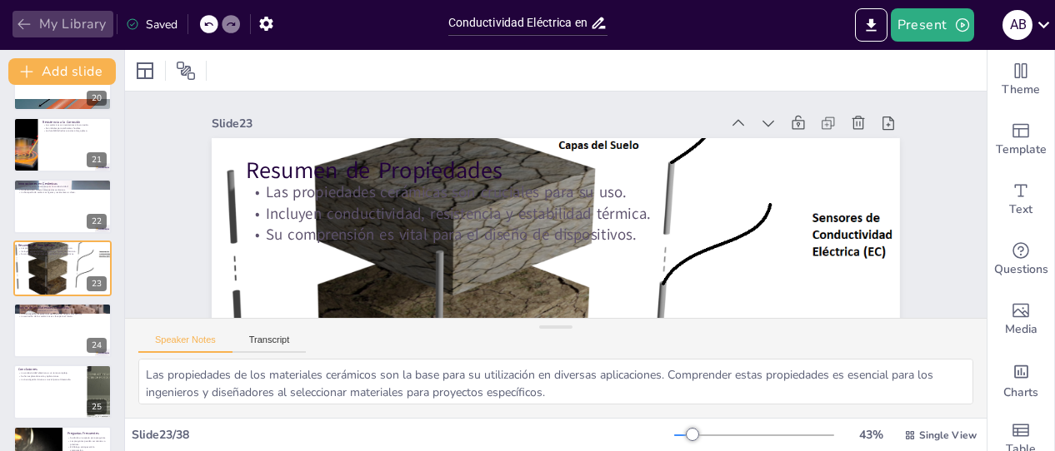
click at [17, 26] on icon "button" at bounding box center [24, 24] width 17 height 17
